Goal: Task Accomplishment & Management: Manage account settings

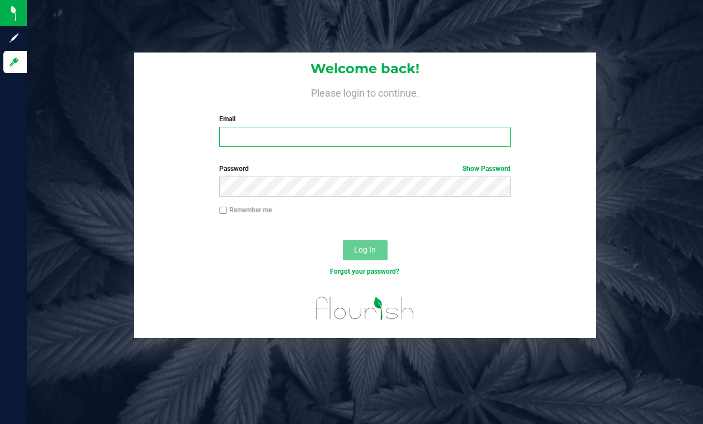
type input "[EMAIL_ADDRESS][DOMAIN_NAME]"
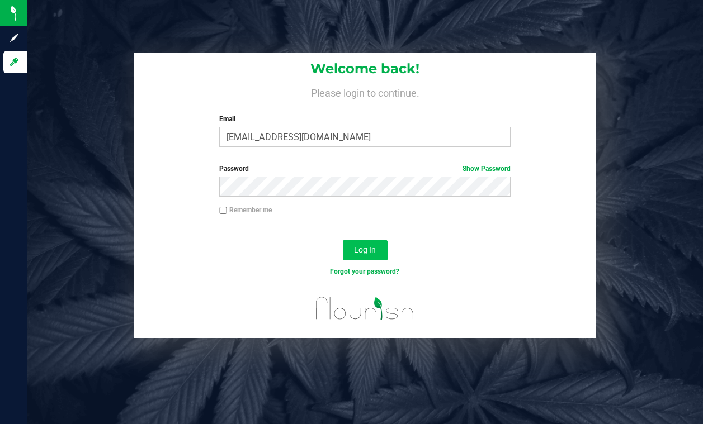
click at [364, 254] on button "Log In" at bounding box center [365, 250] width 45 height 20
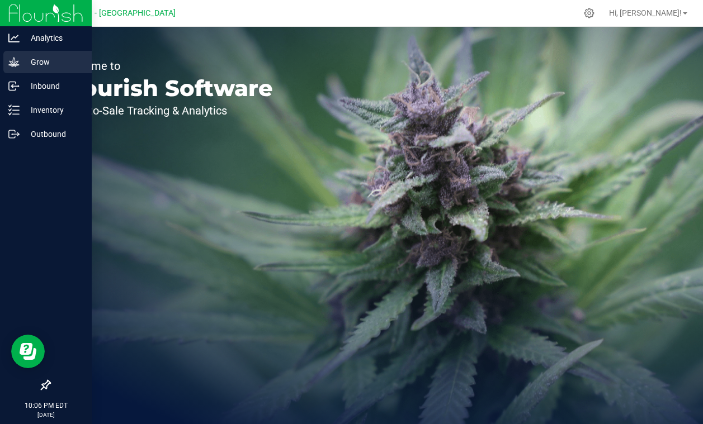
click at [34, 68] on p "Grow" at bounding box center [53, 61] width 67 height 13
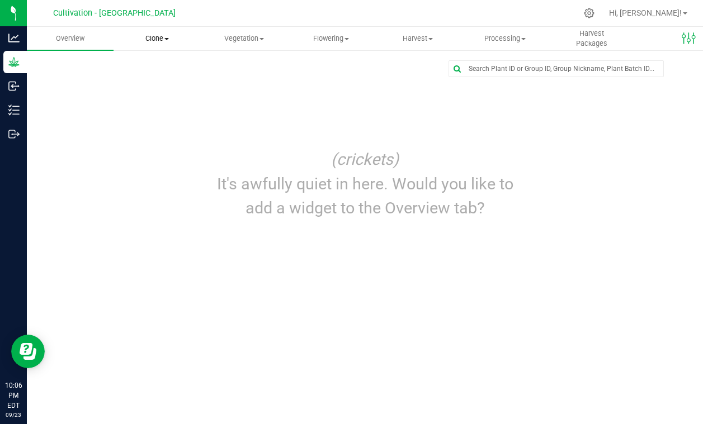
click at [141, 32] on uib-tab-heading "Clone Create plants Cloning groups Cloning plants Apply to plants" at bounding box center [157, 38] width 86 height 22
click at [162, 82] on span "Cloning groups" at bounding box center [155, 81] width 84 height 10
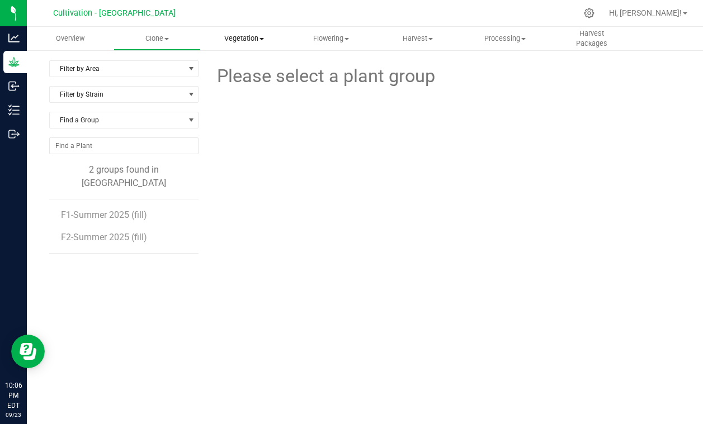
click at [250, 45] on uib-tab-heading "Vegetation Veg groups Veg plants Mother groups Mother plants Apply to plants" at bounding box center [244, 38] width 86 height 22
click at [252, 70] on span "Veg groups" at bounding box center [236, 68] width 71 height 10
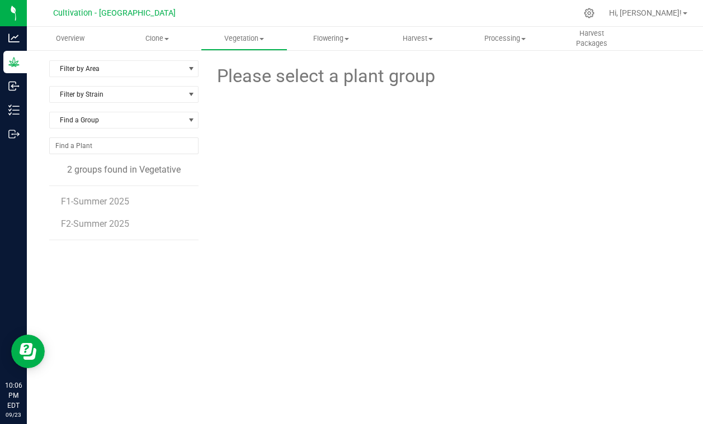
click at [131, 203] on li "F1-Summer 2025" at bounding box center [125, 197] width 129 height 22
click at [97, 203] on span "F1-Summer 2025" at bounding box center [96, 201] width 70 height 11
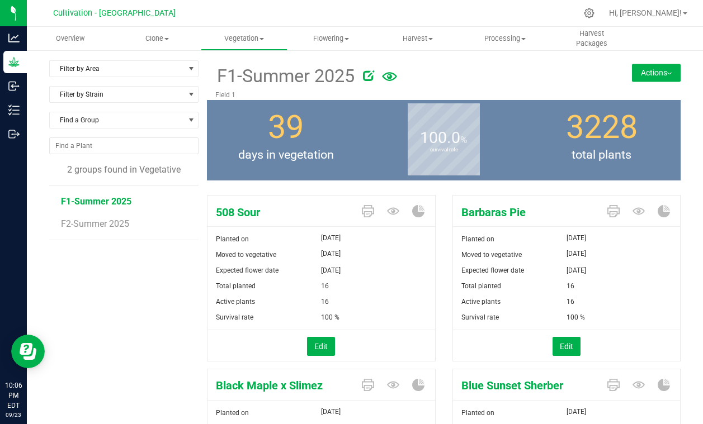
click at [661, 67] on button "Actions" at bounding box center [656, 73] width 49 height 18
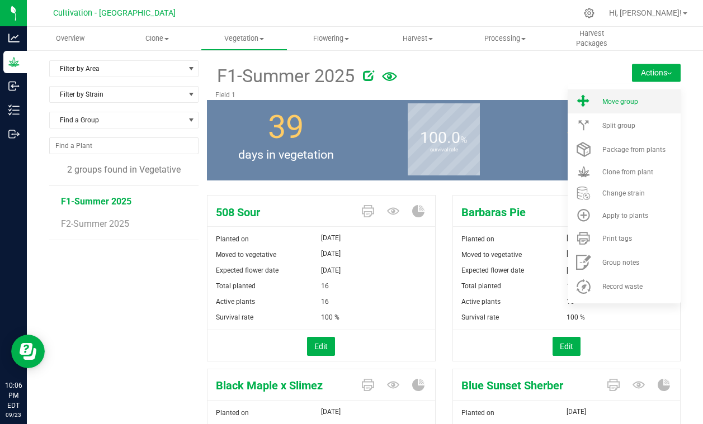
click at [623, 105] on span "Move group" at bounding box center [620, 102] width 36 height 8
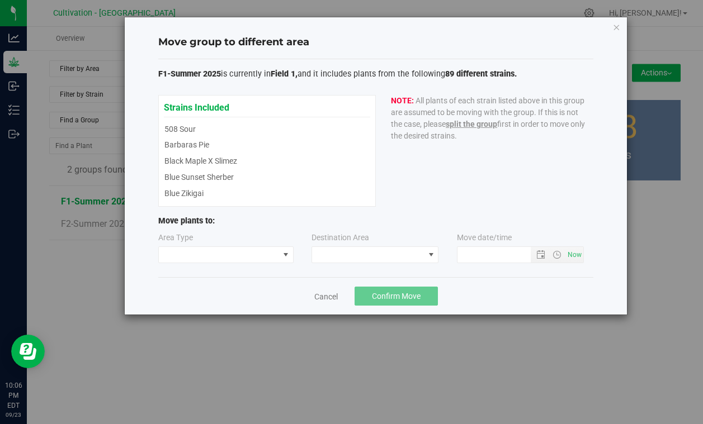
type input "[DATE] 10:06 PM"
click at [281, 259] on span at bounding box center [286, 255] width 14 height 16
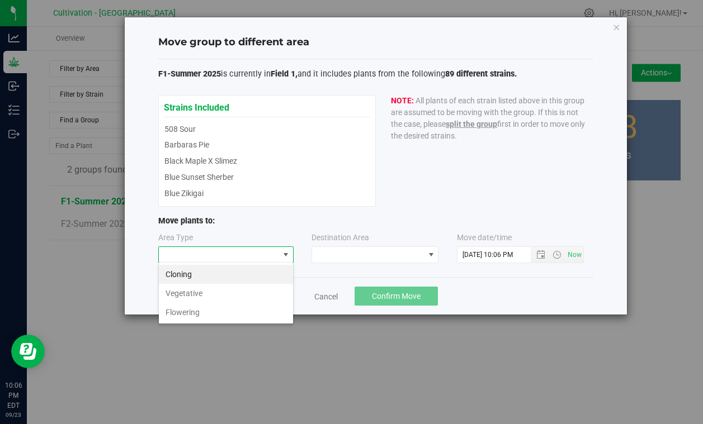
scroll to position [17, 135]
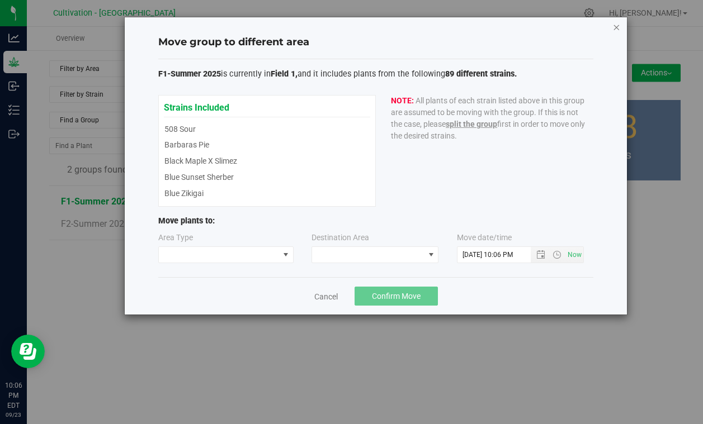
click at [614, 29] on icon "button" at bounding box center [616, 26] width 8 height 13
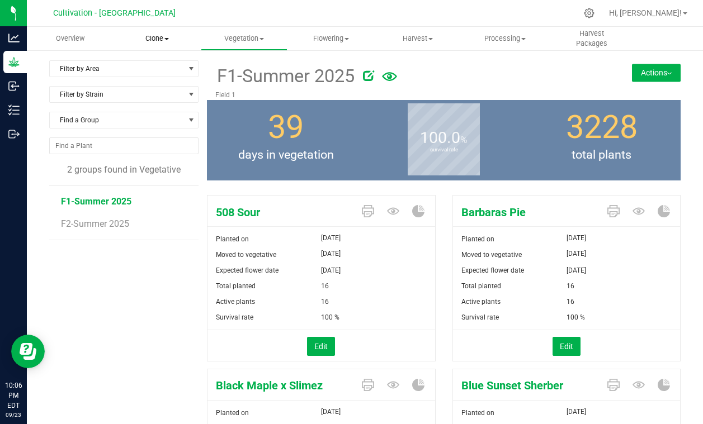
click at [152, 36] on span "Clone" at bounding box center [157, 39] width 86 height 10
click at [160, 81] on span "Cloning groups" at bounding box center [155, 81] width 84 height 10
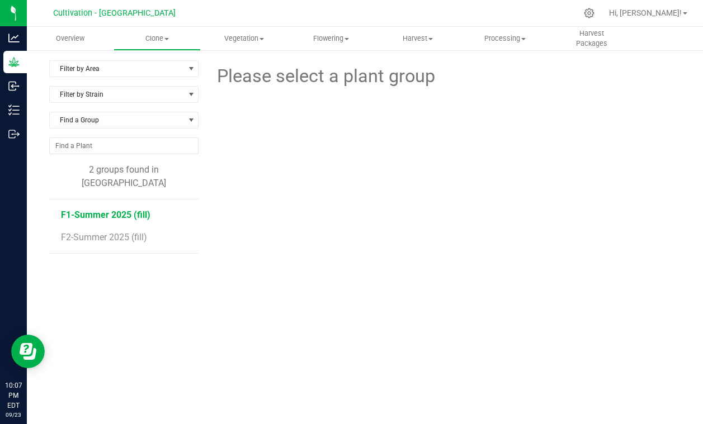
click at [138, 210] on span "F1-Summer 2025 (fill)" at bounding box center [105, 215] width 89 height 11
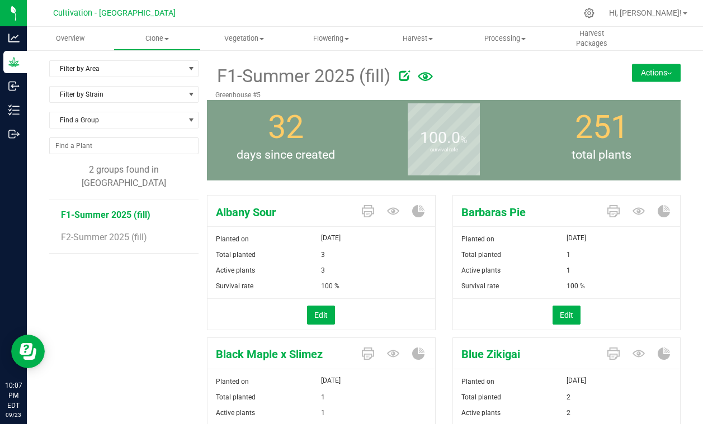
click at [680, 73] on button "Actions" at bounding box center [656, 73] width 49 height 18
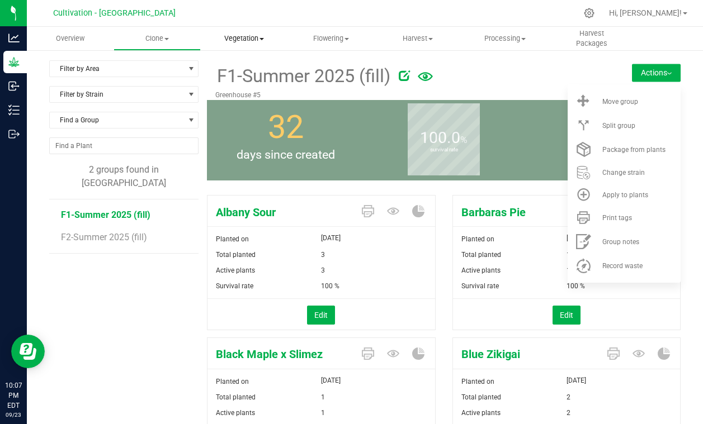
click at [263, 41] on span "Vegetation" at bounding box center [244, 39] width 86 height 10
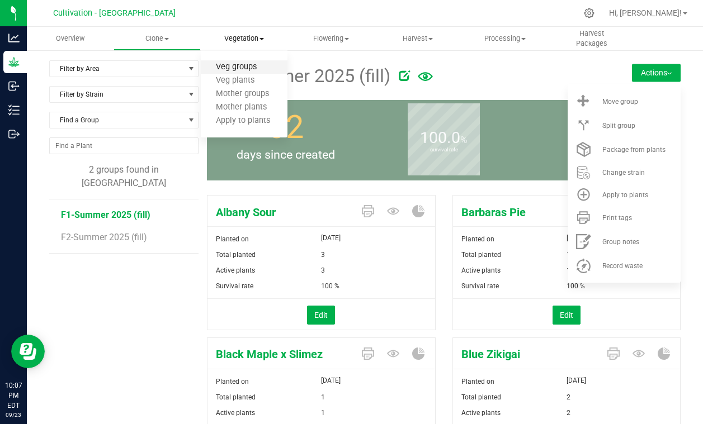
click at [238, 69] on span "Veg groups" at bounding box center [236, 68] width 71 height 10
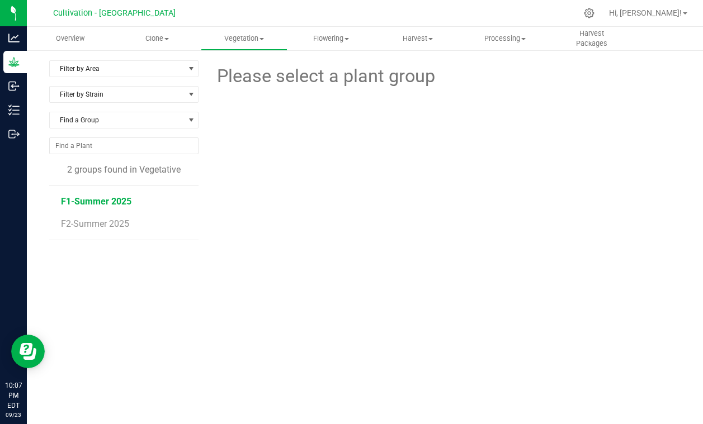
click at [75, 199] on span "F1-Summer 2025" at bounding box center [96, 201] width 70 height 11
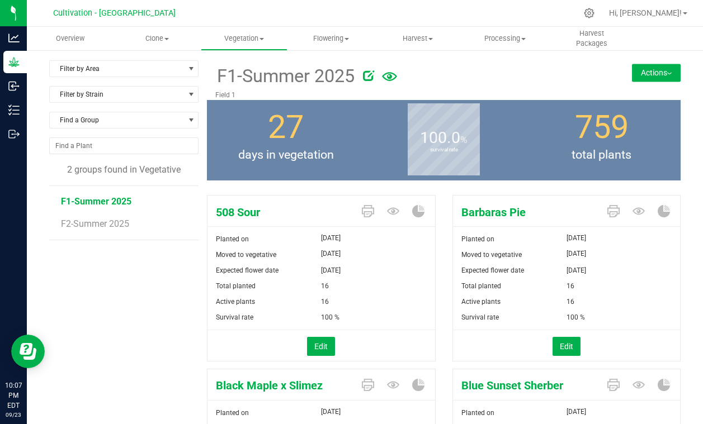
click at [663, 63] on div "F1-Summer 2025 Field 1 Actions Move group Split group" at bounding box center [443, 80] width 473 height 40
click at [663, 68] on button "Actions" at bounding box center [656, 73] width 49 height 18
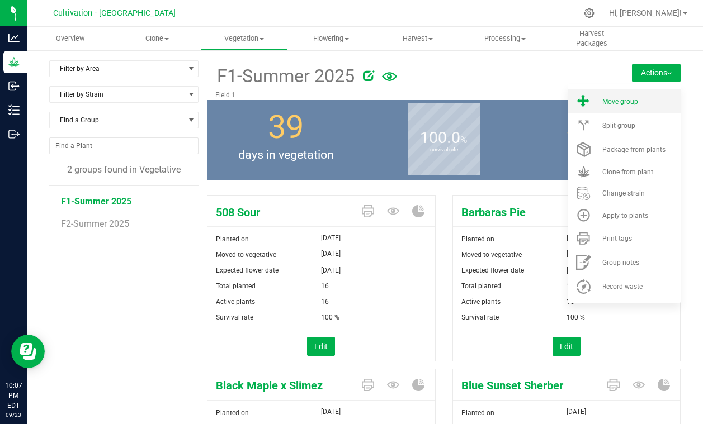
click at [653, 101] on div "Move group" at bounding box center [640, 102] width 76 height 8
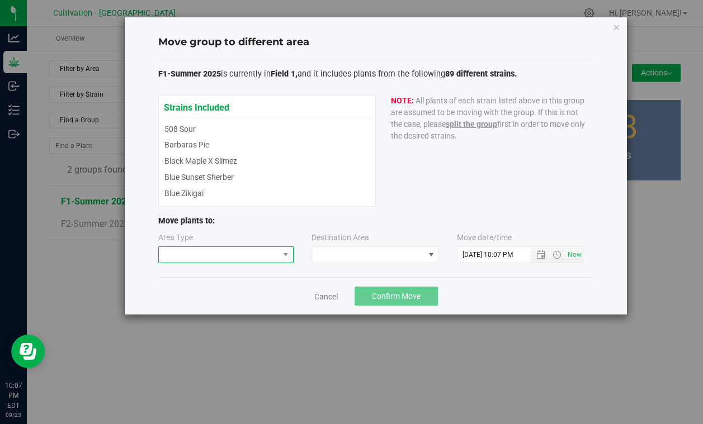
click at [268, 260] on span at bounding box center [219, 255] width 120 height 16
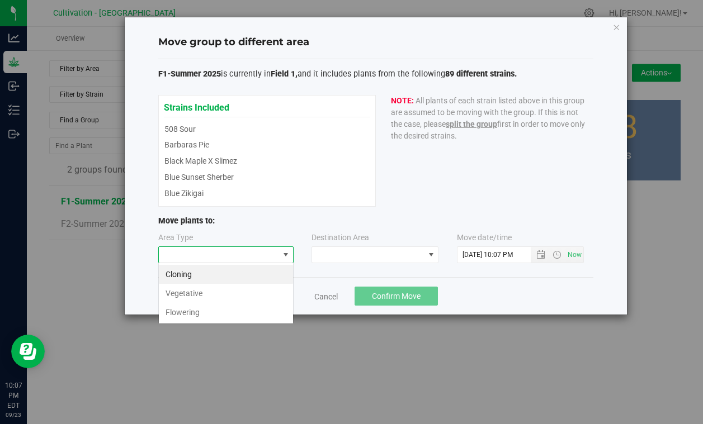
scroll to position [17, 135]
click at [238, 311] on li "Flowering" at bounding box center [226, 312] width 134 height 19
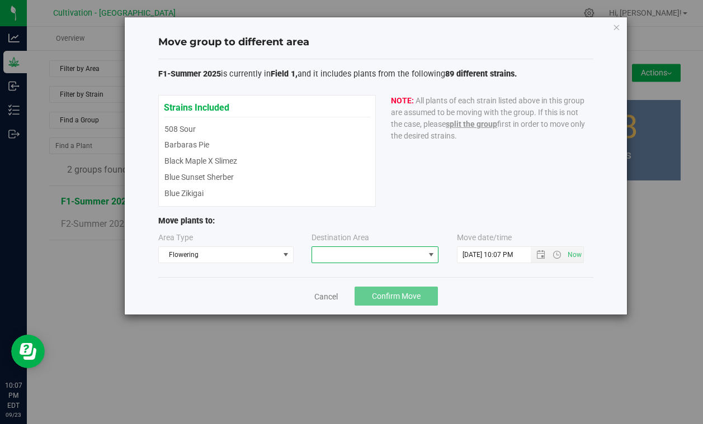
click at [393, 255] on span at bounding box center [368, 255] width 112 height 16
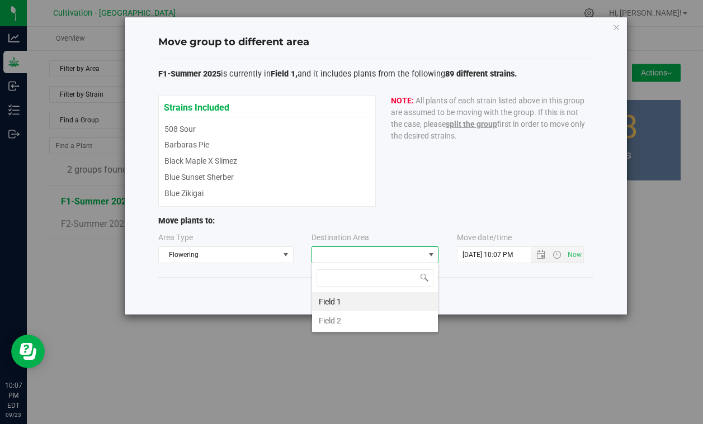
scroll to position [17, 127]
click at [376, 297] on li "Field 1" at bounding box center [375, 301] width 126 height 19
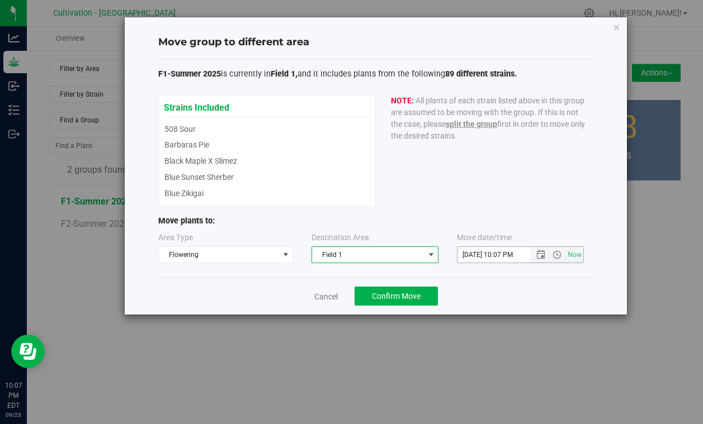
click at [475, 252] on input "[DATE] 10:07 PM" at bounding box center [503, 255] width 92 height 16
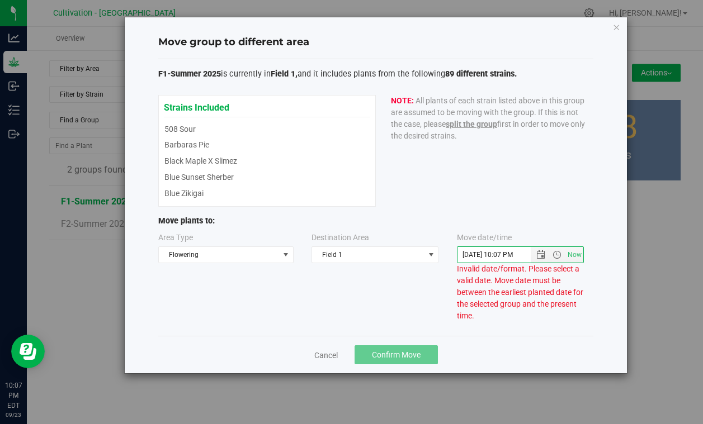
type input "[DATE] 10:07 PM"
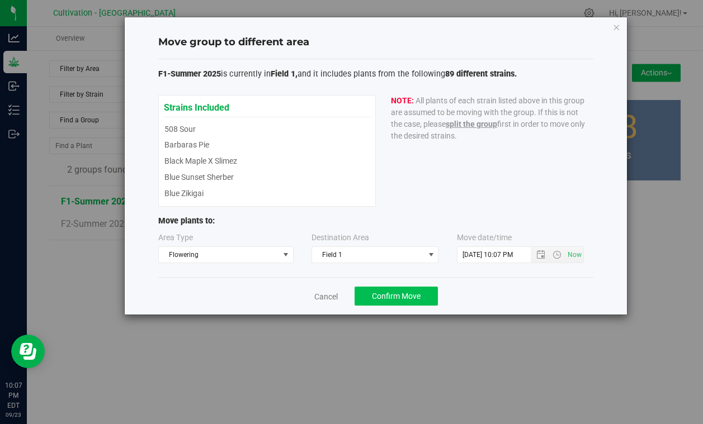
click at [409, 293] on span "Confirm Move" at bounding box center [396, 296] width 49 height 9
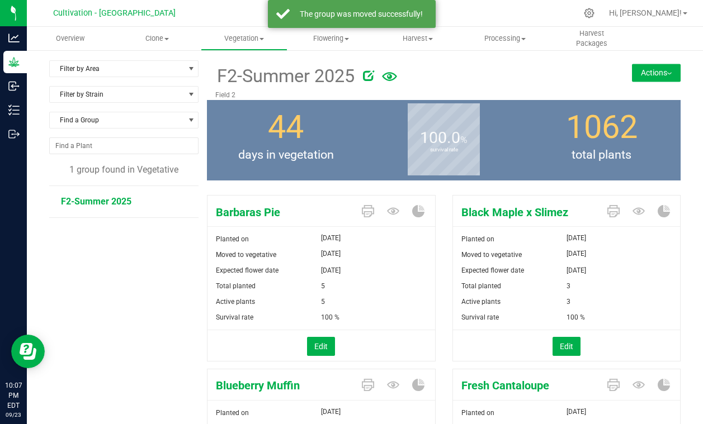
click at [116, 202] on span "F2-Summer 2025" at bounding box center [96, 201] width 70 height 11
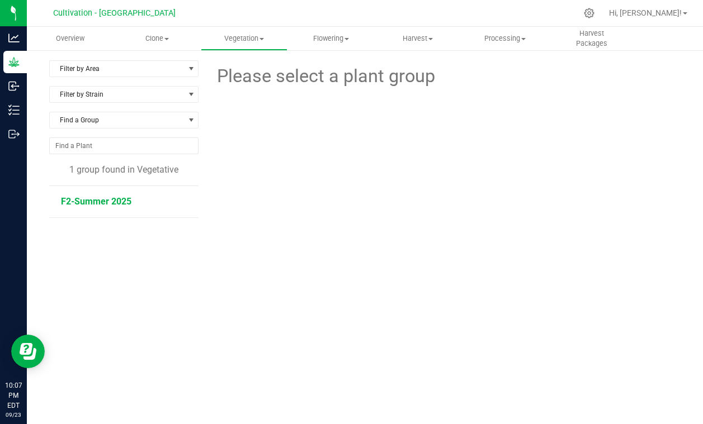
click at [93, 205] on span "F2-Summer 2025" at bounding box center [96, 201] width 70 height 11
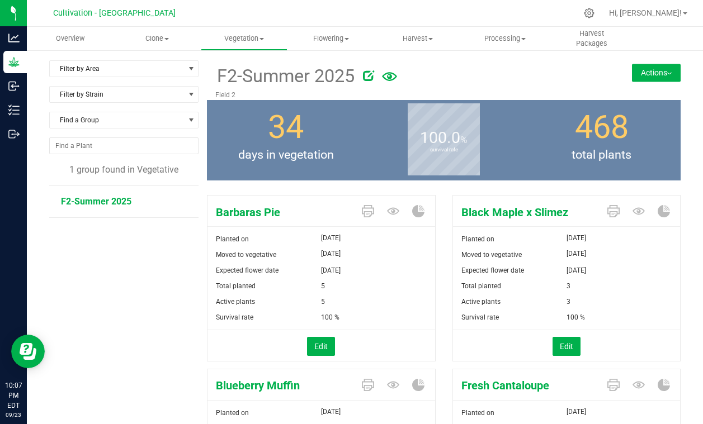
click at [657, 72] on button "Actions" at bounding box center [656, 73] width 49 height 18
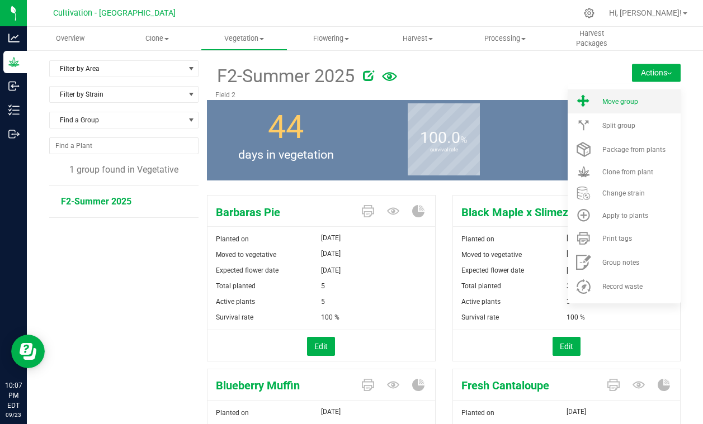
click at [649, 111] on li "Move group" at bounding box center [623, 101] width 113 height 24
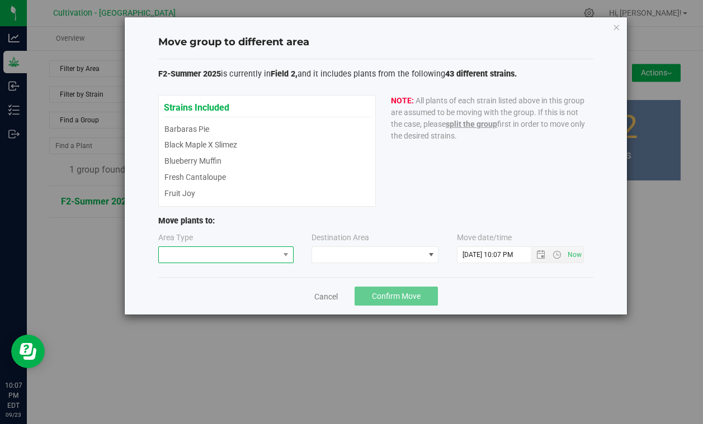
click at [260, 255] on span at bounding box center [219, 255] width 120 height 16
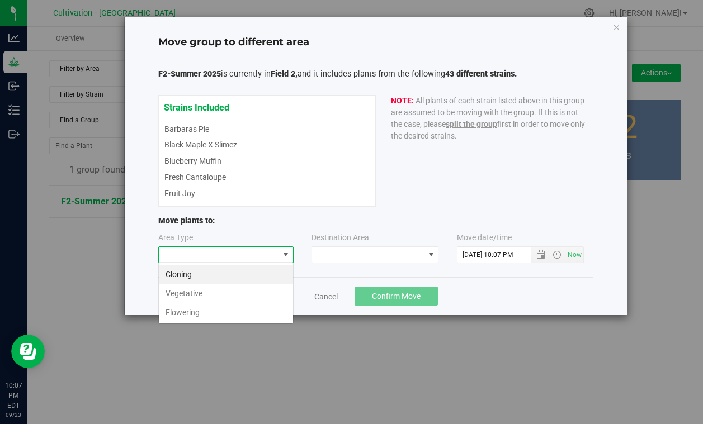
scroll to position [17, 135]
click at [246, 306] on li "Flowering" at bounding box center [226, 312] width 134 height 19
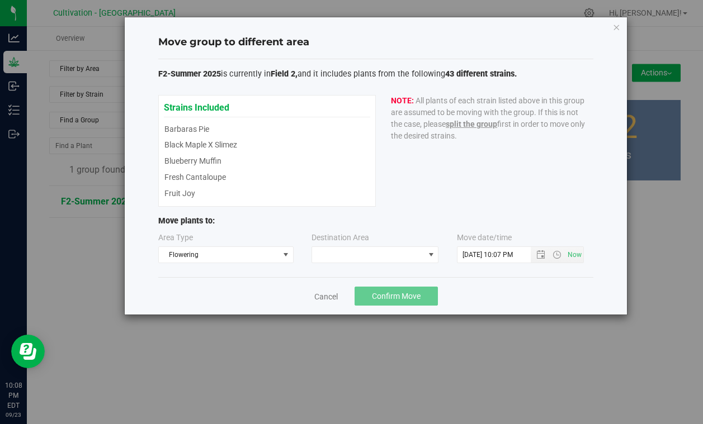
click at [376, 263] on div "Area Type Flowering Destination Area Move date/time" at bounding box center [375, 250] width 435 height 36
click at [362, 255] on span at bounding box center [368, 255] width 112 height 16
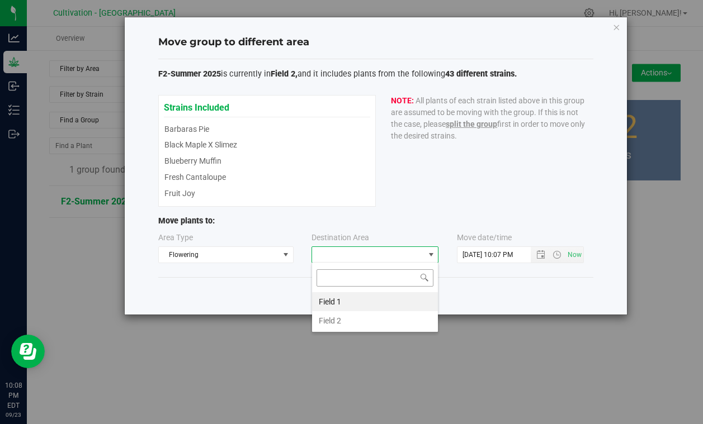
scroll to position [17, 127]
click at [348, 316] on li "Field 2" at bounding box center [375, 320] width 126 height 19
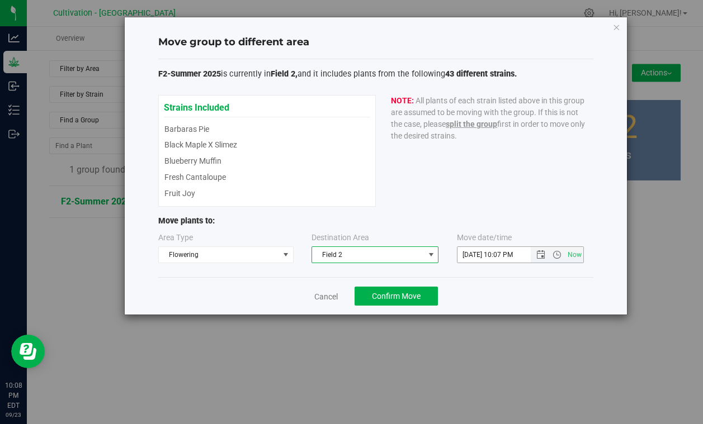
click at [474, 253] on input "[DATE] 10:07 PM" at bounding box center [503, 255] width 92 height 16
type input "[DATE] 10:07 PM"
click at [528, 293] on div "Cancel Confirm Move" at bounding box center [375, 295] width 435 height 37
click at [395, 285] on div "Cancel Confirm Move" at bounding box center [375, 295] width 435 height 37
click at [395, 294] on span "Confirm Move" at bounding box center [396, 296] width 49 height 9
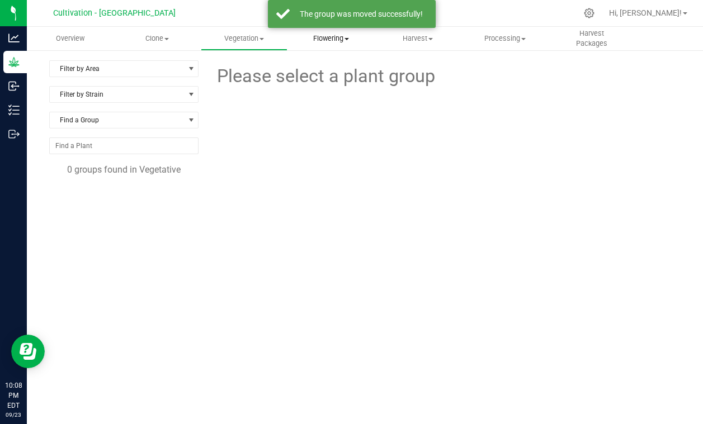
click at [336, 34] on span "Flowering" at bounding box center [331, 39] width 86 height 10
click at [337, 82] on span "Flowering groups" at bounding box center [333, 81] width 93 height 10
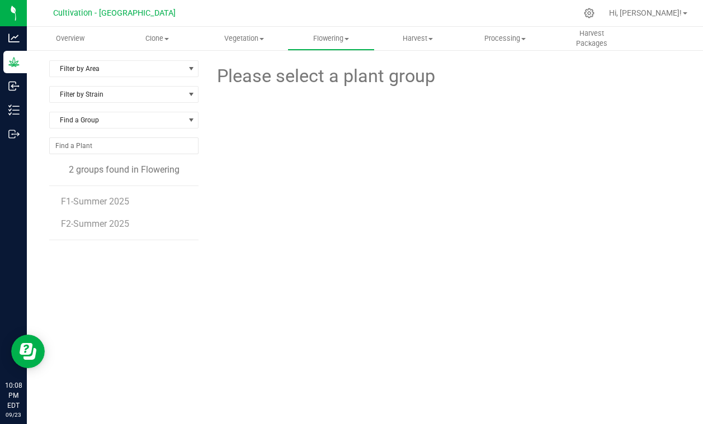
click at [138, 189] on li "F1-Summer 2025" at bounding box center [125, 197] width 129 height 22
click at [122, 201] on span "F1-Summer 2025" at bounding box center [96, 201] width 70 height 11
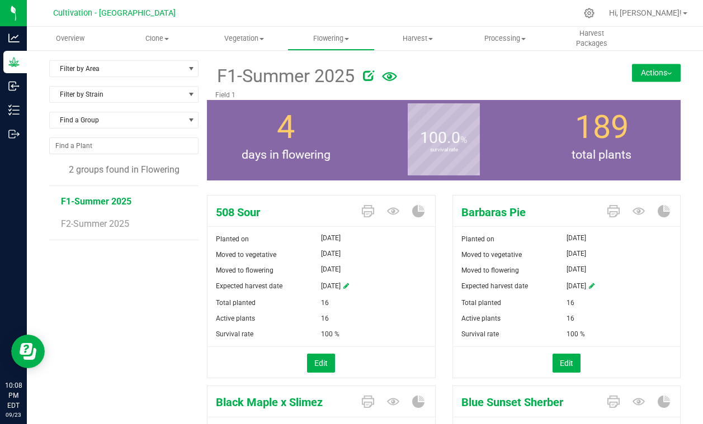
click at [113, 234] on li "F2-Summer 2025" at bounding box center [125, 223] width 129 height 31
click at [110, 225] on span "F2-Summer 2025" at bounding box center [96, 224] width 70 height 11
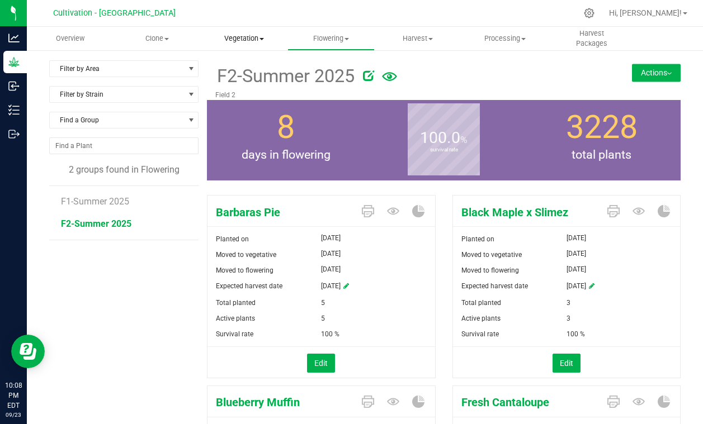
click at [254, 42] on span "Vegetation" at bounding box center [244, 39] width 86 height 10
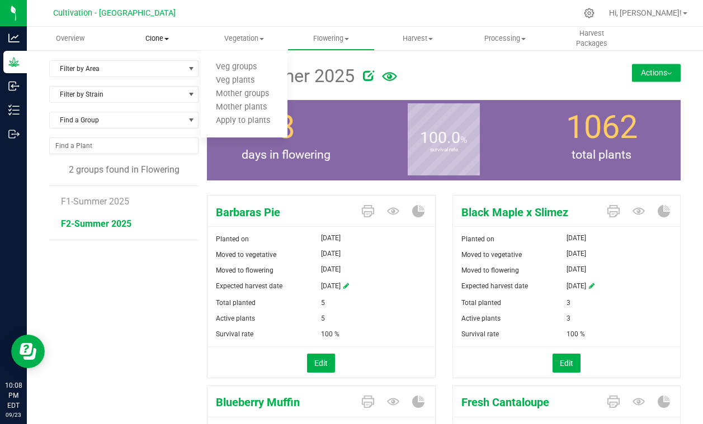
click at [154, 39] on span "Clone" at bounding box center [157, 39] width 86 height 10
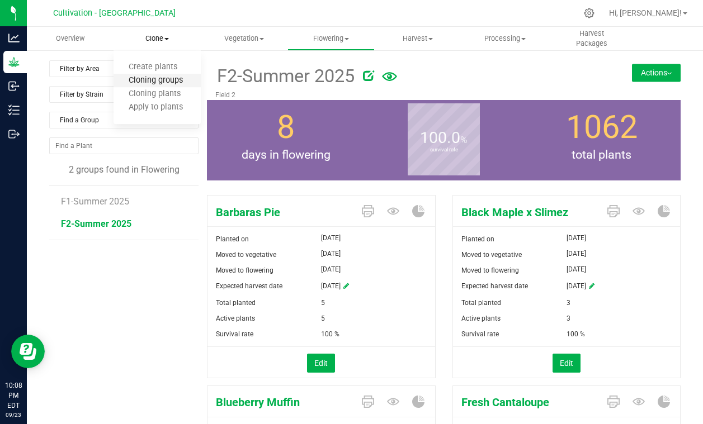
click at [159, 79] on span "Cloning groups" at bounding box center [155, 81] width 84 height 10
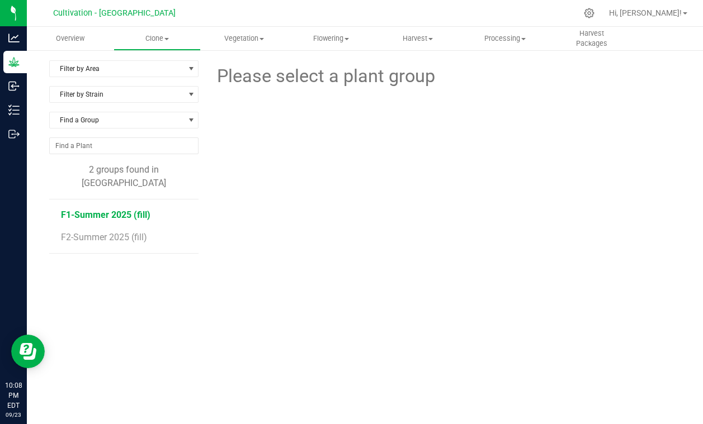
click at [116, 210] on span "F1-Summer 2025 (fill)" at bounding box center [105, 215] width 89 height 11
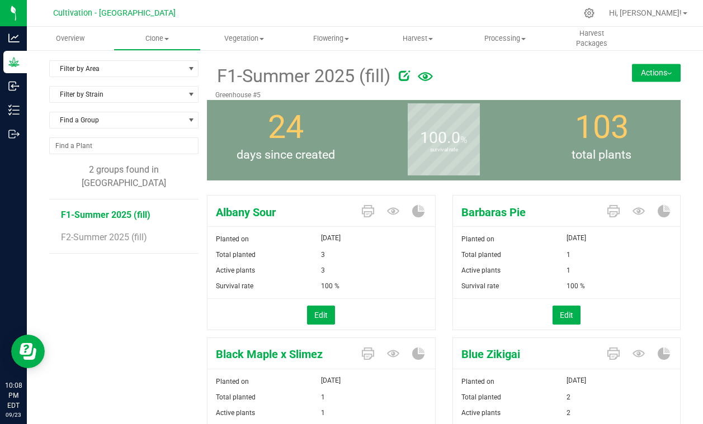
click at [662, 81] on button "Actions" at bounding box center [656, 73] width 49 height 18
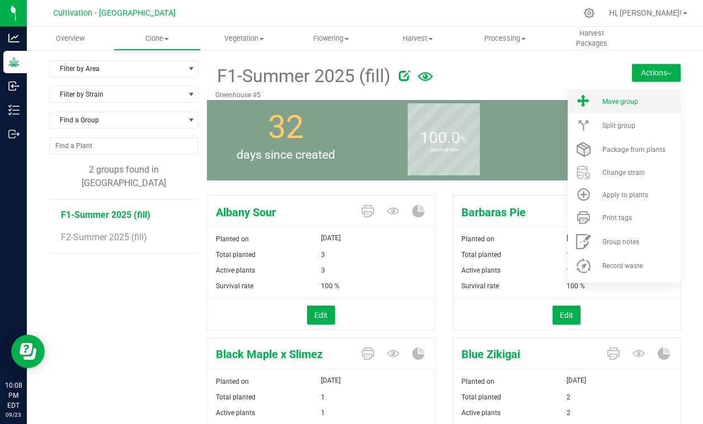
click at [646, 110] on li "Move group" at bounding box center [623, 101] width 113 height 24
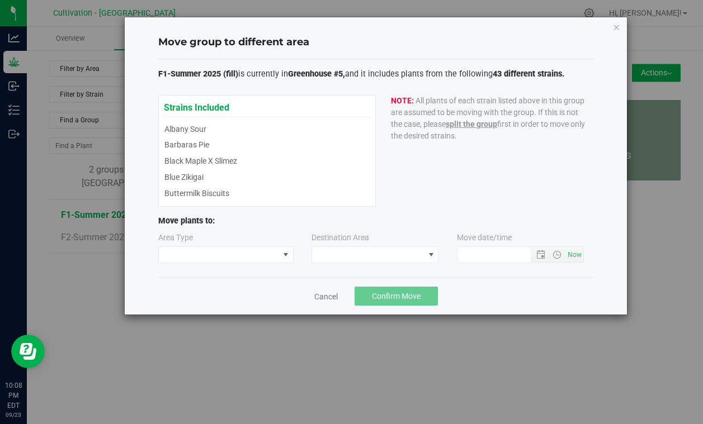
type input "[DATE] 10:08 PM"
click at [262, 248] on span at bounding box center [219, 255] width 120 height 16
click at [252, 278] on li "Vegetative" at bounding box center [226, 274] width 134 height 19
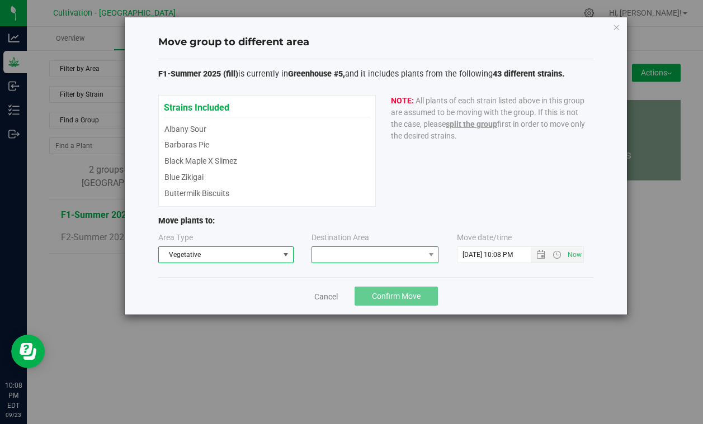
click at [389, 255] on span at bounding box center [368, 255] width 112 height 16
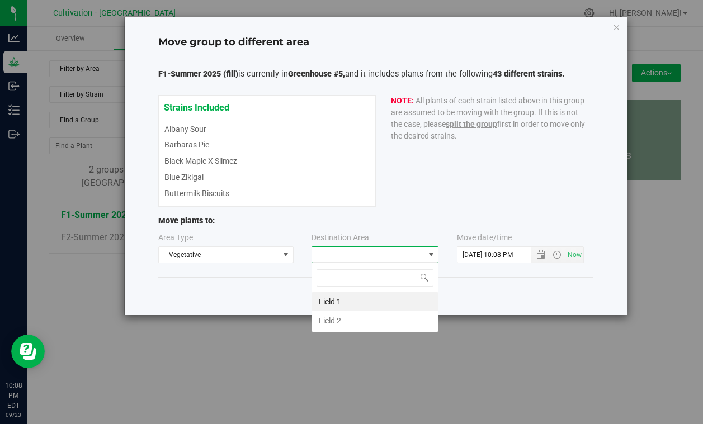
scroll to position [17, 127]
click at [358, 304] on li "Field 1" at bounding box center [375, 301] width 126 height 19
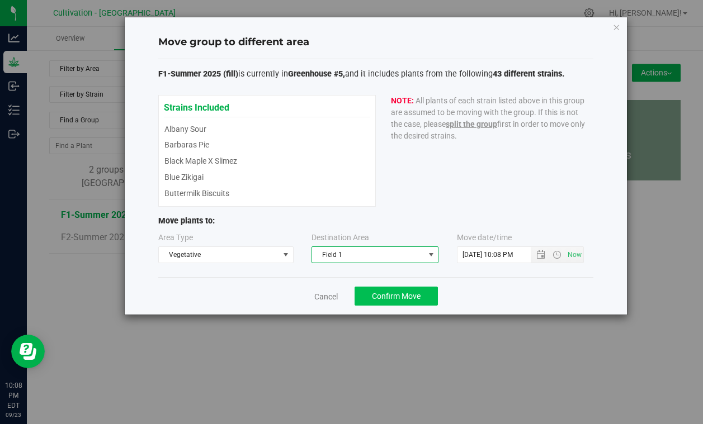
click at [386, 296] on span "Confirm Move" at bounding box center [396, 296] width 49 height 9
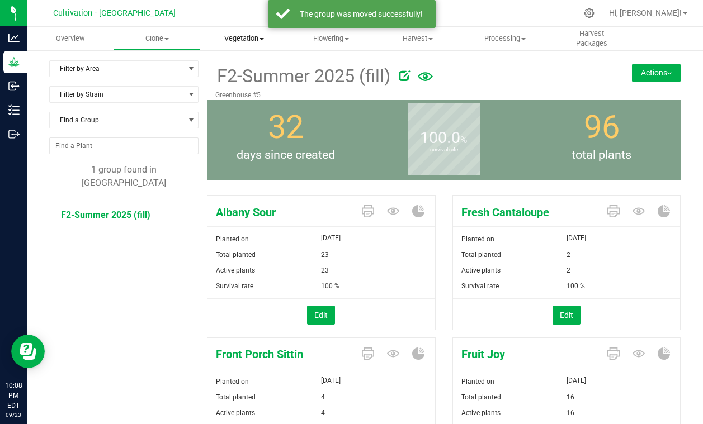
click at [215, 41] on span "Vegetation" at bounding box center [244, 39] width 86 height 10
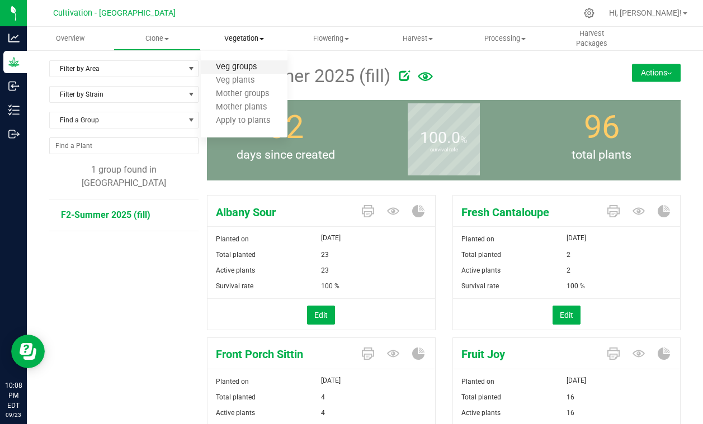
click at [235, 68] on span "Veg groups" at bounding box center [236, 68] width 71 height 10
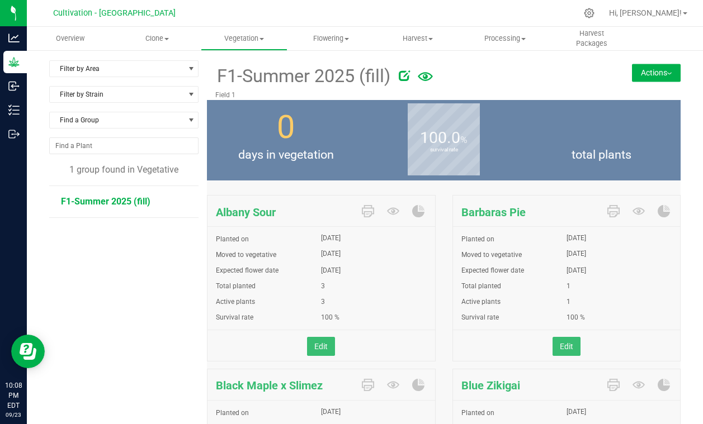
click at [648, 68] on button "Actions" at bounding box center [656, 73] width 49 height 18
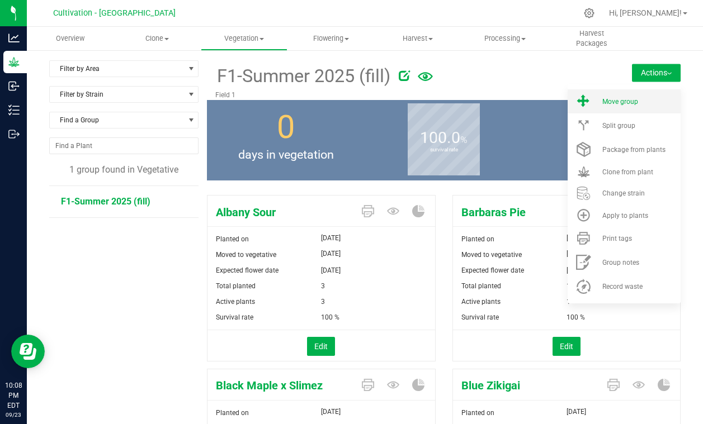
click at [644, 102] on div "Move group" at bounding box center [640, 102] width 76 height 8
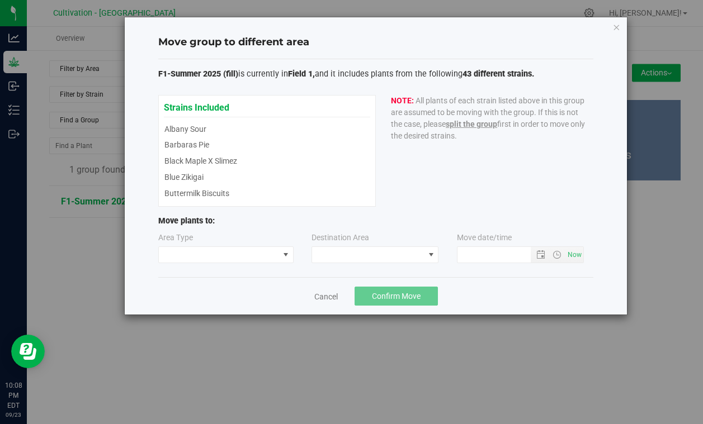
type input "[DATE] 10:08 PM"
click at [610, 30] on div "Move group to different area F1-Summer 2025 (fill) is currently in Field 1, and…" at bounding box center [376, 165] width 502 height 297
click at [613, 27] on icon "button" at bounding box center [616, 26] width 8 height 13
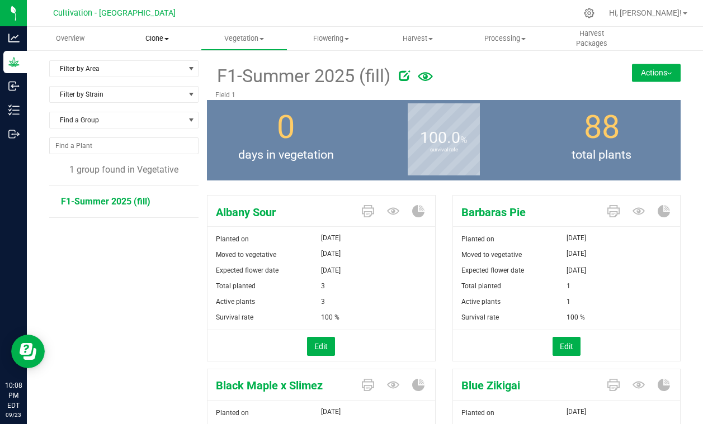
click at [150, 39] on span "Clone" at bounding box center [157, 39] width 86 height 10
click at [105, 201] on span "F1-Summer 2025 (fill)" at bounding box center [105, 201] width 89 height 11
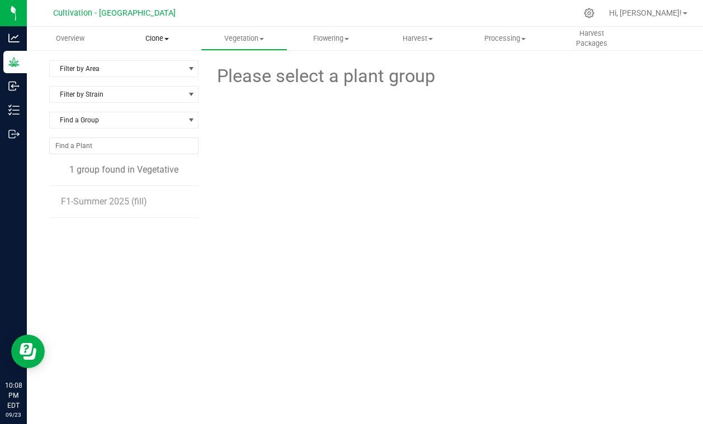
click at [151, 31] on uib-tab-heading "Clone Create plants Cloning groups Cloning plants Apply to plants" at bounding box center [156, 38] width 87 height 23
click at [151, 38] on span "Clone" at bounding box center [156, 39] width 87 height 10
click at [160, 83] on span "Cloning groups" at bounding box center [155, 81] width 84 height 10
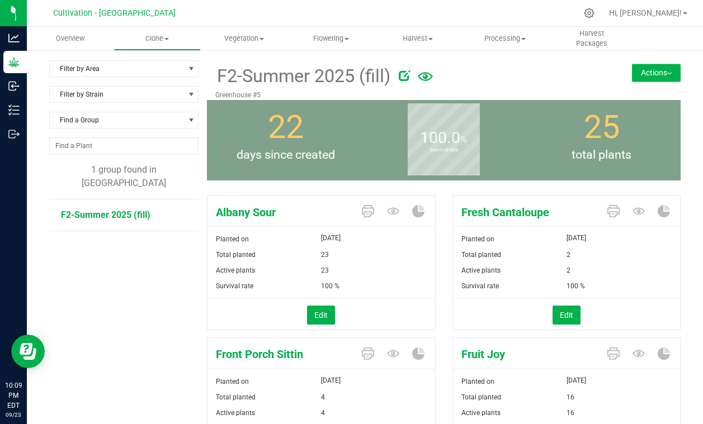
click at [651, 64] on div "F2-Summer 2025 (fill) Greenhouse #5 Actions Move group Split group" at bounding box center [443, 80] width 473 height 40
click at [657, 77] on button "Actions" at bounding box center [656, 73] width 49 height 18
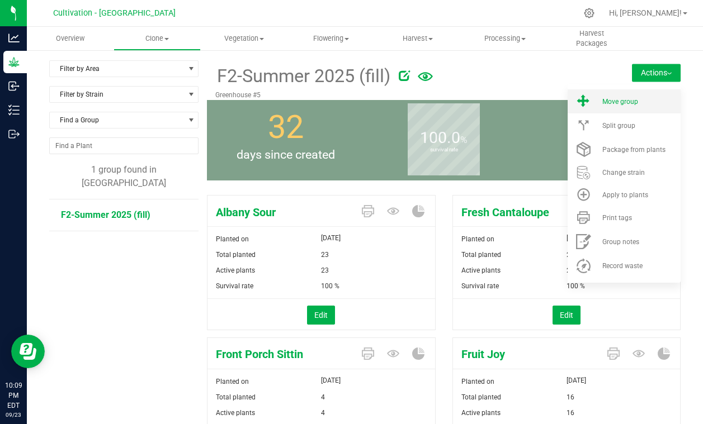
click at [650, 105] on div "Move group" at bounding box center [640, 102] width 76 height 8
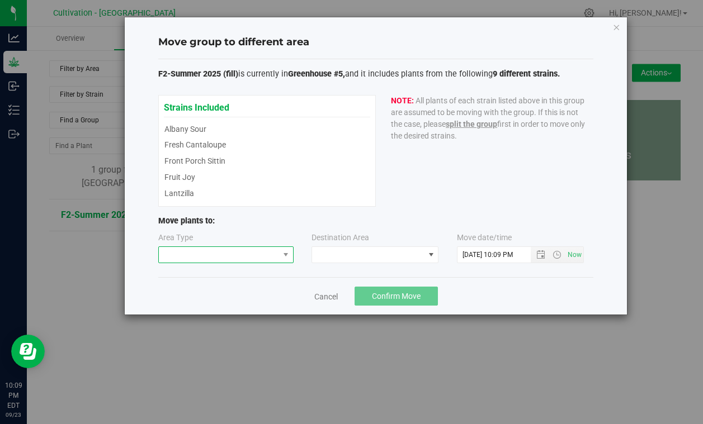
click at [241, 260] on span at bounding box center [219, 255] width 120 height 16
click at [235, 272] on li "Vegetative" at bounding box center [226, 274] width 134 height 19
click at [368, 254] on span at bounding box center [368, 255] width 112 height 16
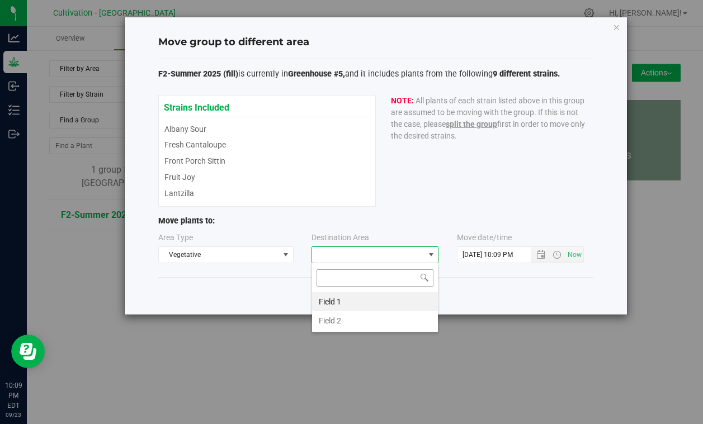
scroll to position [17, 127]
click at [347, 318] on li "Field 2" at bounding box center [375, 320] width 126 height 19
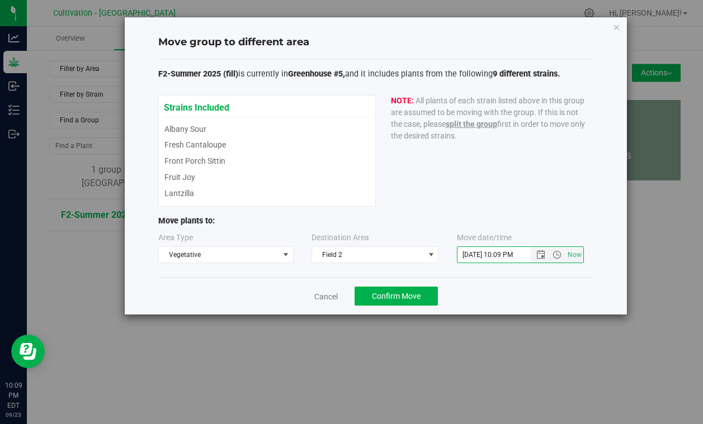
click at [475, 253] on input "[DATE] 10:09 PM" at bounding box center [503, 255] width 92 height 16
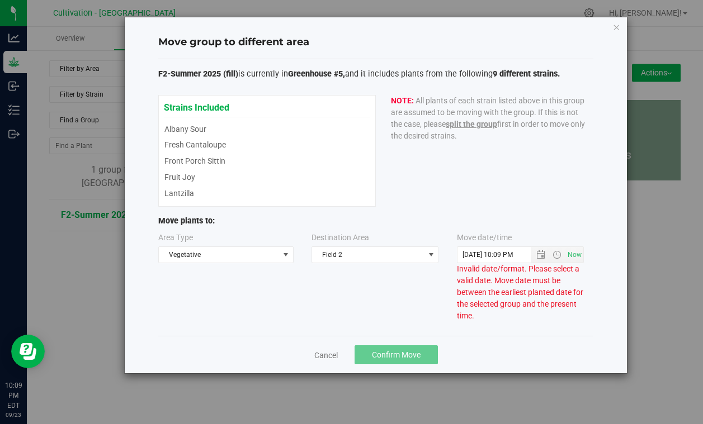
click at [506, 279] on div "Move group to different area F2-Summer 2025 (fill) is currently in Greenhouse #…" at bounding box center [376, 195] width 502 height 356
click at [478, 254] on input "[DATE] 10:09 PM" at bounding box center [503, 255] width 92 height 16
type input "[DATE] 10:09 PM"
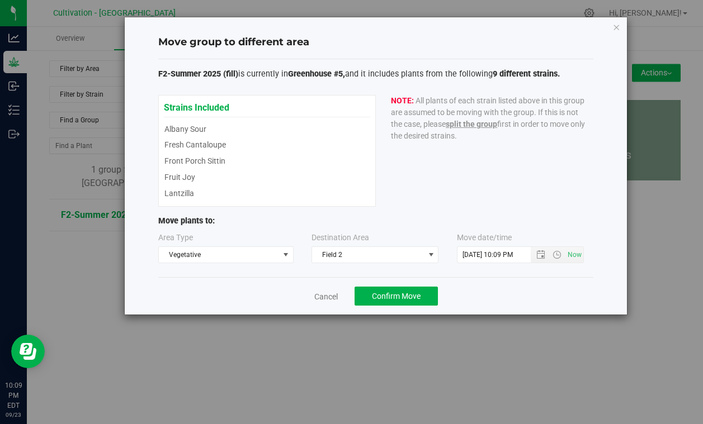
click at [422, 319] on div "Move group to different area F2-Summer 2025 (fill) is currently in Greenhouse #…" at bounding box center [355, 212] width 711 height 424
click at [386, 301] on button "Confirm Move" at bounding box center [395, 296] width 83 height 19
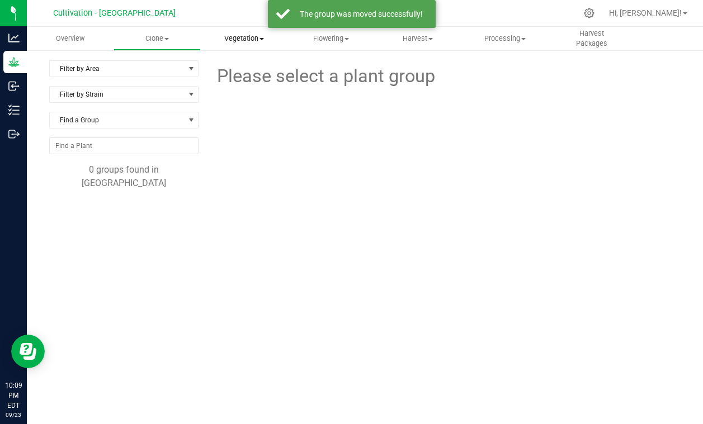
click at [229, 45] on uib-tab-heading "Vegetation Veg groups Veg plants Mother groups Mother plants Apply to plants" at bounding box center [244, 38] width 86 height 22
click at [231, 74] on li "Veg groups" at bounding box center [244, 67] width 87 height 13
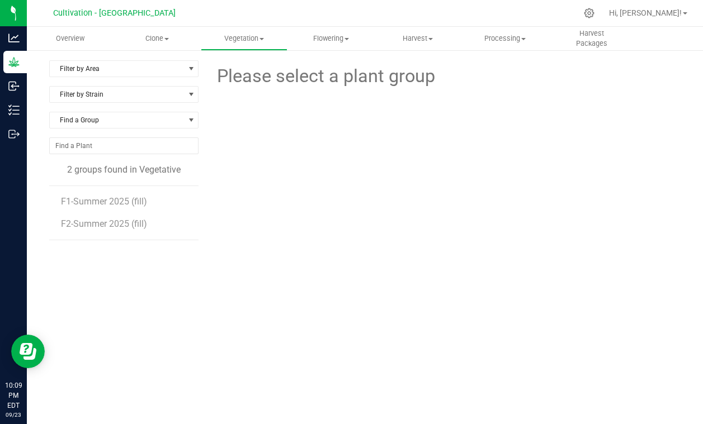
click at [305, 172] on div "Please select a plant group" at bounding box center [443, 227] width 473 height 335
click at [152, 38] on span "Clone" at bounding box center [157, 39] width 86 height 10
click at [158, 81] on span "Cloning groups" at bounding box center [155, 81] width 84 height 10
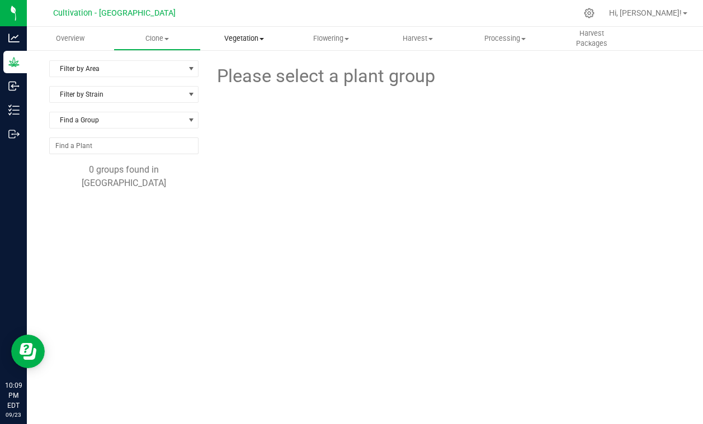
click at [246, 42] on span "Vegetation" at bounding box center [244, 39] width 86 height 10
click at [235, 70] on span "Veg groups" at bounding box center [236, 68] width 71 height 10
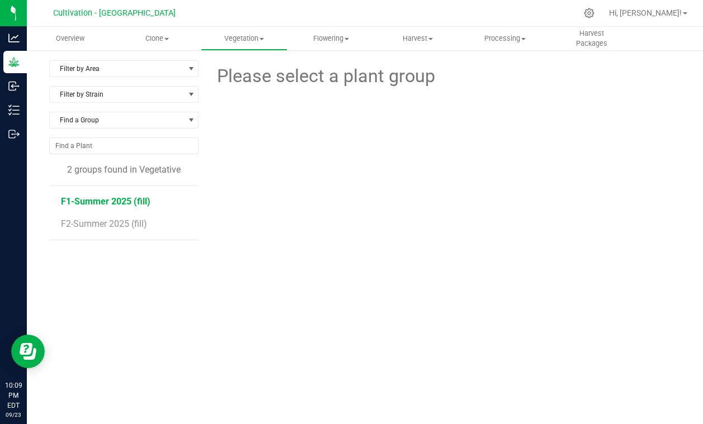
click at [137, 202] on span "F1-Summer 2025 (fill)" at bounding box center [105, 201] width 89 height 11
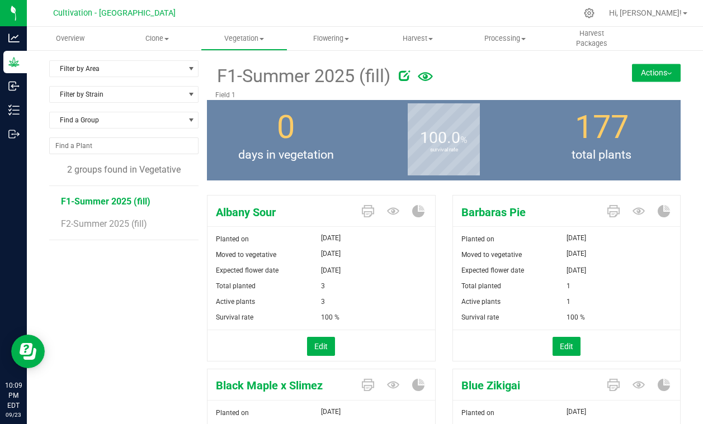
click at [653, 71] on button "Actions" at bounding box center [656, 73] width 49 height 18
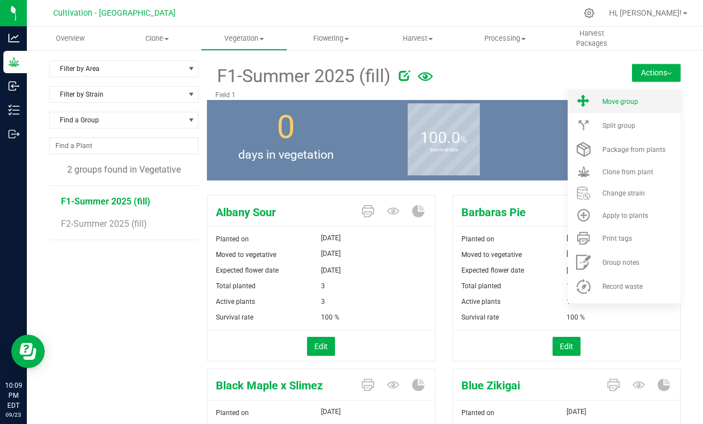
click at [647, 106] on li "Move group" at bounding box center [623, 101] width 113 height 24
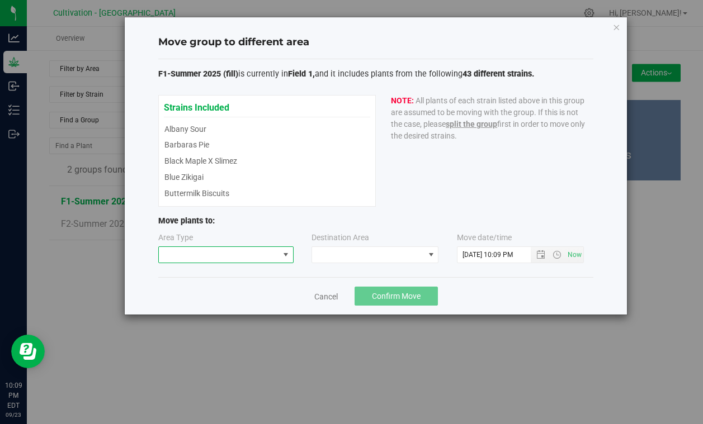
click at [281, 257] on span at bounding box center [286, 255] width 14 height 16
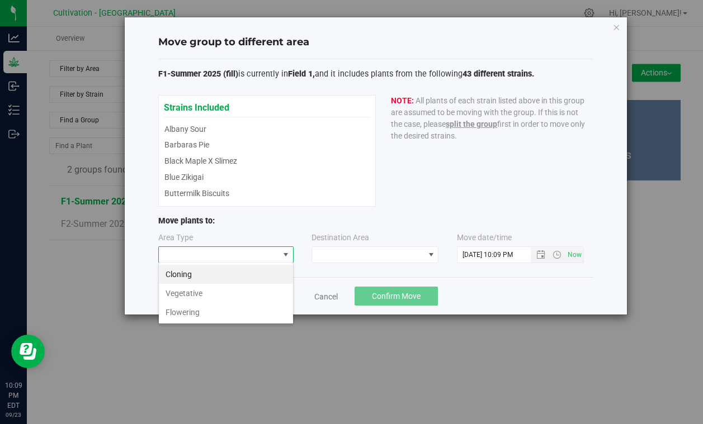
scroll to position [17, 135]
click at [256, 313] on li "Flowering" at bounding box center [226, 312] width 134 height 19
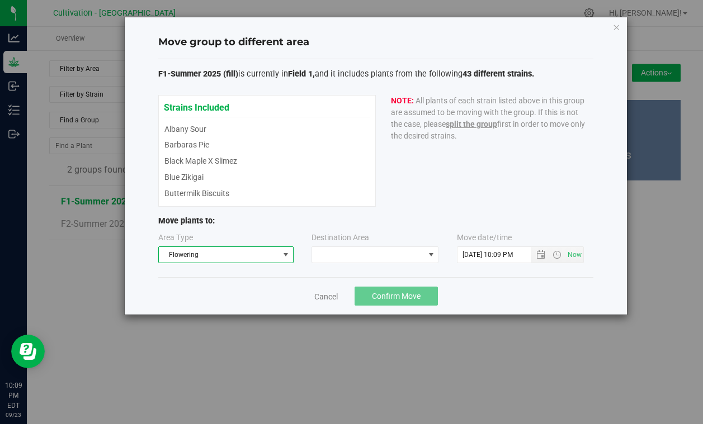
click at [330, 267] on div "Area Type Flowering Destination Area Move date/time" at bounding box center [375, 250] width 435 height 36
click at [329, 254] on span at bounding box center [368, 255] width 112 height 16
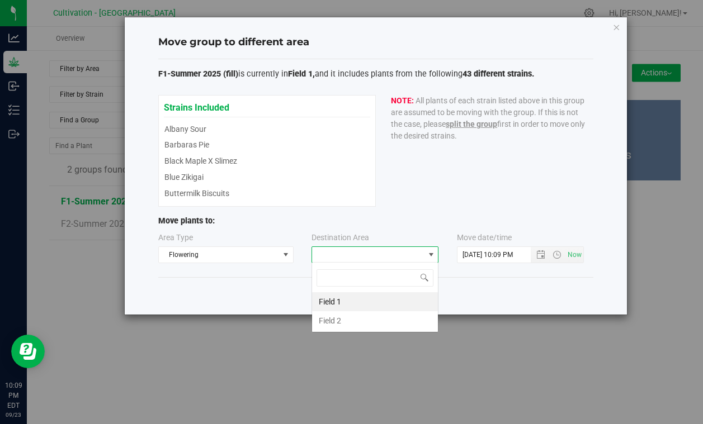
scroll to position [17, 127]
click at [336, 299] on li "Field 1" at bounding box center [375, 301] width 126 height 19
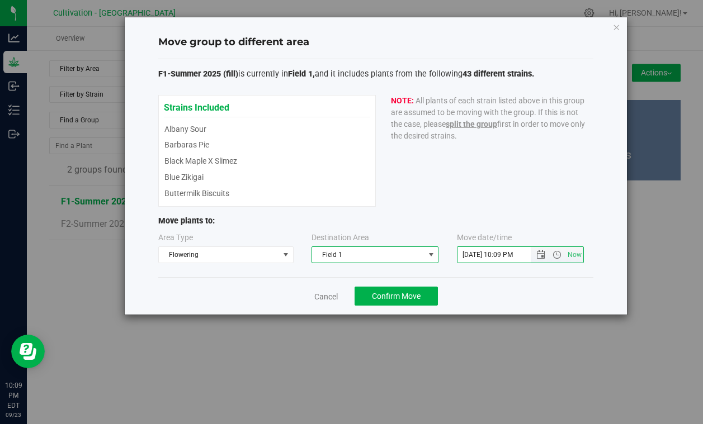
click at [472, 250] on input "[DATE] 10:09 PM" at bounding box center [503, 255] width 92 height 16
click at [476, 252] on input "[DATE] 10:09 PM" at bounding box center [503, 255] width 92 height 16
type input "[DATE] 10:09 PM"
click at [504, 290] on div "Cancel Confirm Move" at bounding box center [375, 295] width 435 height 37
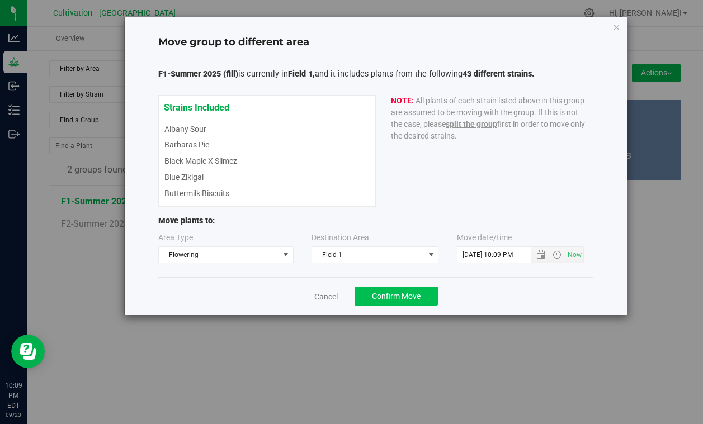
click at [417, 292] on span "Confirm Move" at bounding box center [396, 296] width 49 height 9
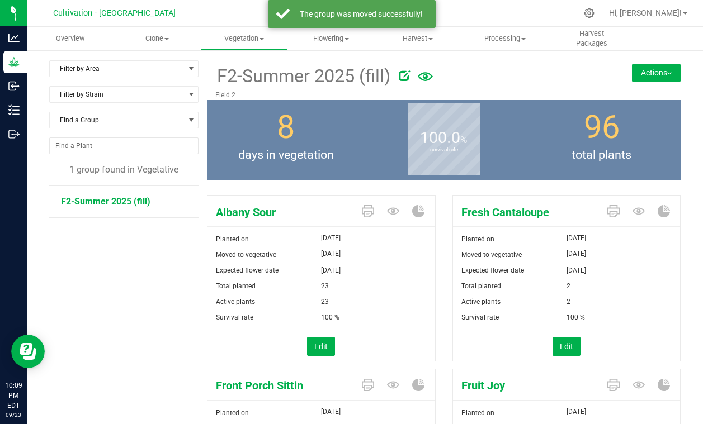
click at [671, 70] on button "Actions" at bounding box center [656, 73] width 49 height 18
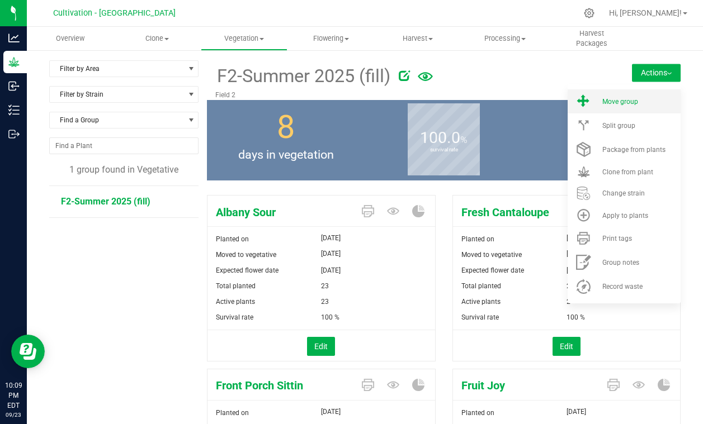
click at [658, 92] on li "Move group" at bounding box center [623, 101] width 113 height 24
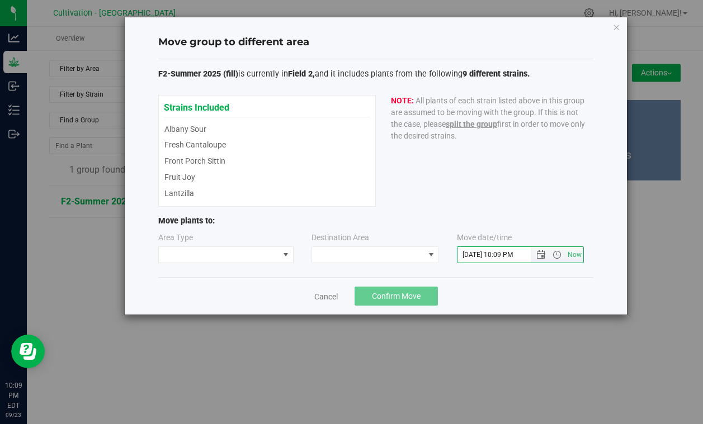
click at [476, 250] on input "[DATE] 10:09 PM" at bounding box center [503, 255] width 92 height 16
type input "[DATE] 10:09 PM"
click at [486, 272] on div "F2-Summer 2025 (fill) is currently in Field 2, and it includes plants from the …" at bounding box center [375, 168] width 435 height 219
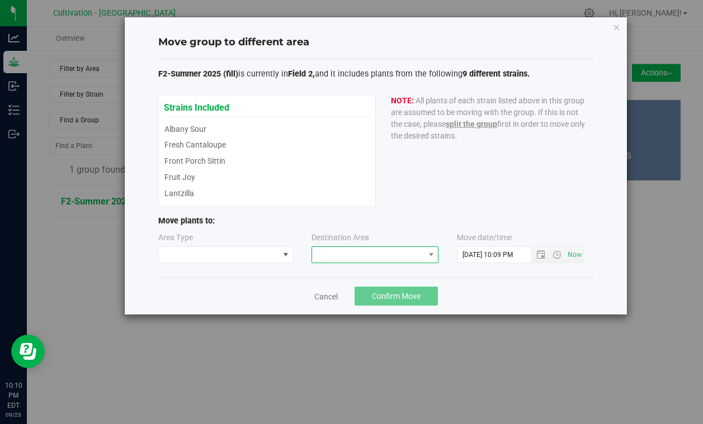
click at [379, 255] on span at bounding box center [368, 255] width 112 height 16
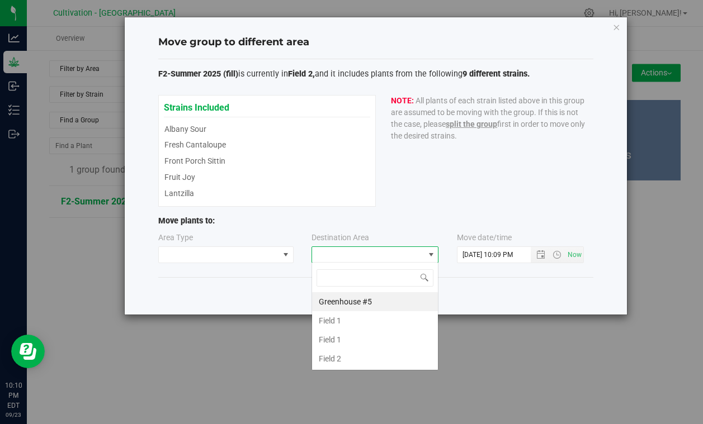
scroll to position [17, 127]
click at [276, 254] on span at bounding box center [219, 255] width 120 height 16
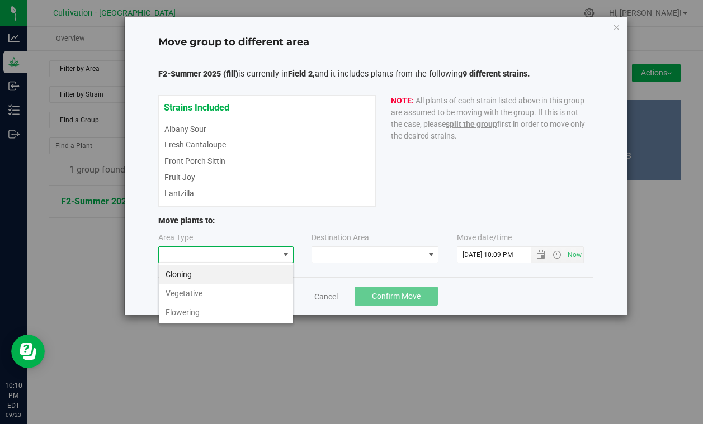
scroll to position [17, 135]
click at [232, 317] on li "Flowering" at bounding box center [226, 312] width 134 height 19
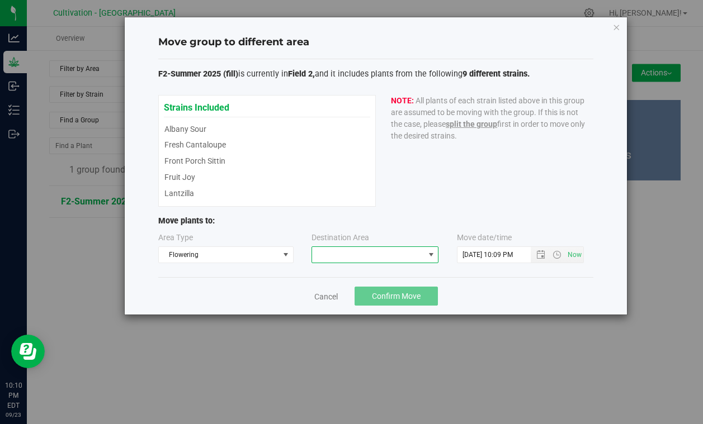
click at [398, 257] on span at bounding box center [368, 255] width 112 height 16
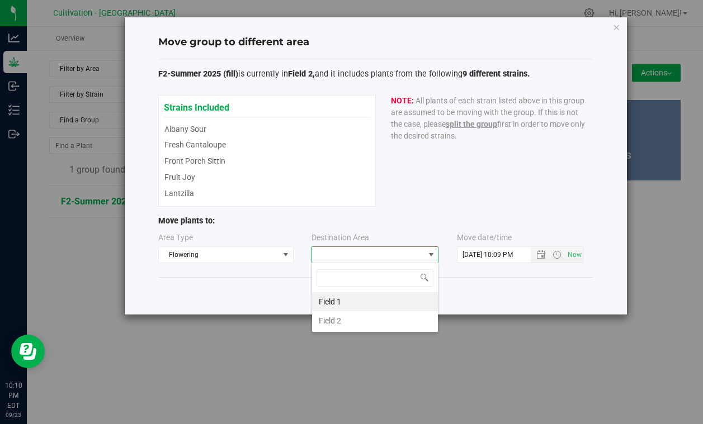
scroll to position [17, 127]
click at [373, 321] on li "Field 2" at bounding box center [375, 320] width 126 height 19
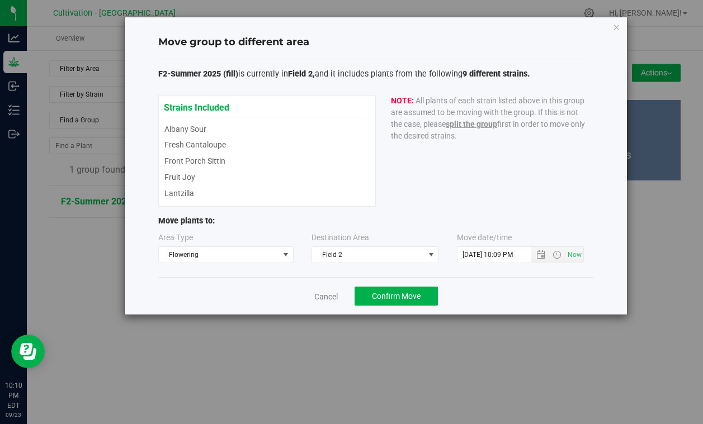
click at [402, 206] on div "Strains Included Albany Sour Fresh Cantaloupe Front Porch Sittin Fruit Joy Lant…" at bounding box center [375, 151] width 435 height 112
click at [383, 292] on span "Confirm Move" at bounding box center [396, 296] width 49 height 9
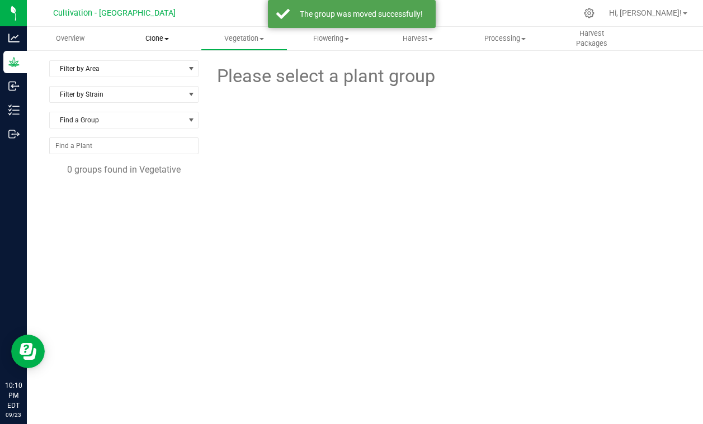
click at [164, 42] on span "Clone" at bounding box center [157, 39] width 86 height 10
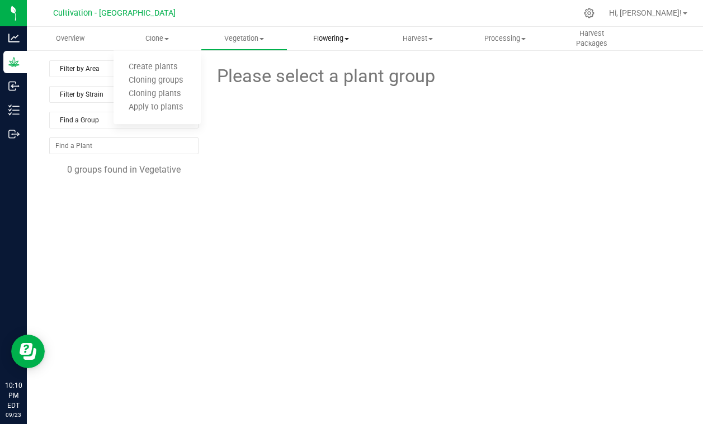
click at [331, 36] on span "Flowering" at bounding box center [331, 39] width 86 height 10
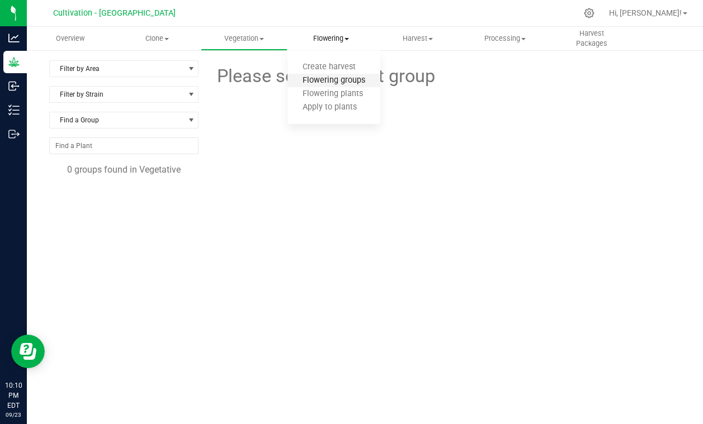
click at [333, 82] on span "Flowering groups" at bounding box center [333, 81] width 93 height 10
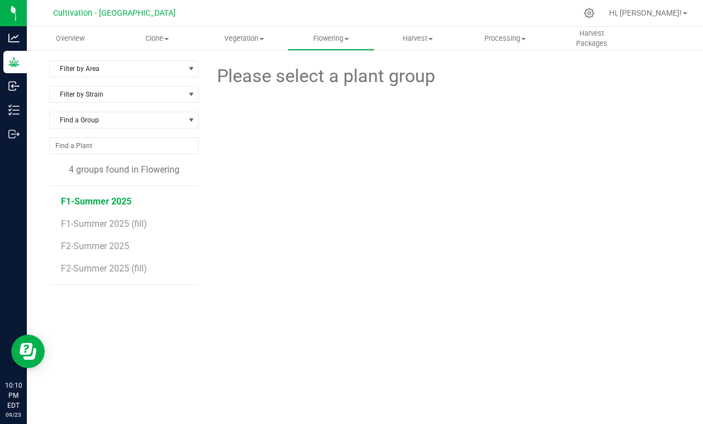
click at [117, 204] on span "F1-Summer 2025" at bounding box center [96, 201] width 70 height 11
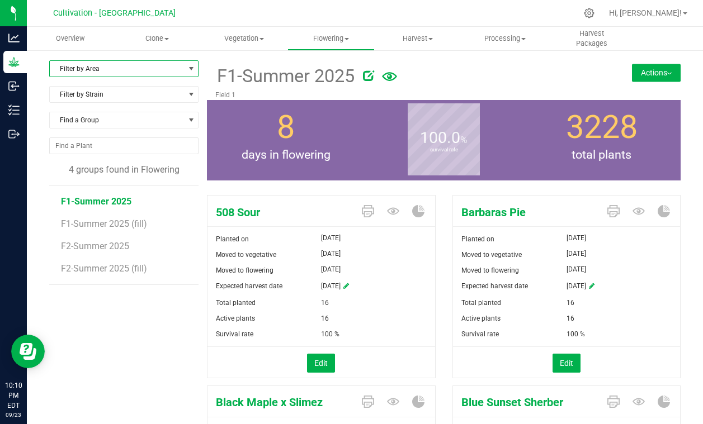
click at [146, 70] on span "Filter by Area" at bounding box center [117, 69] width 134 height 16
click at [416, 34] on span "Harvest" at bounding box center [418, 39] width 86 height 10
click at [417, 36] on span "Harvest" at bounding box center [417, 39] width 87 height 10
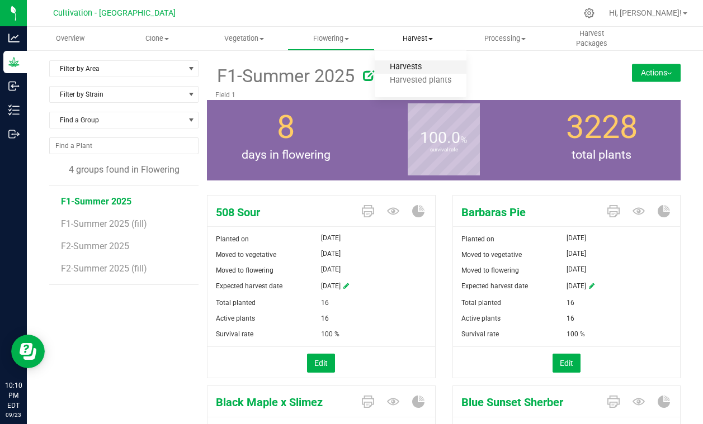
click at [411, 65] on span "Harvests" at bounding box center [405, 68] width 62 height 10
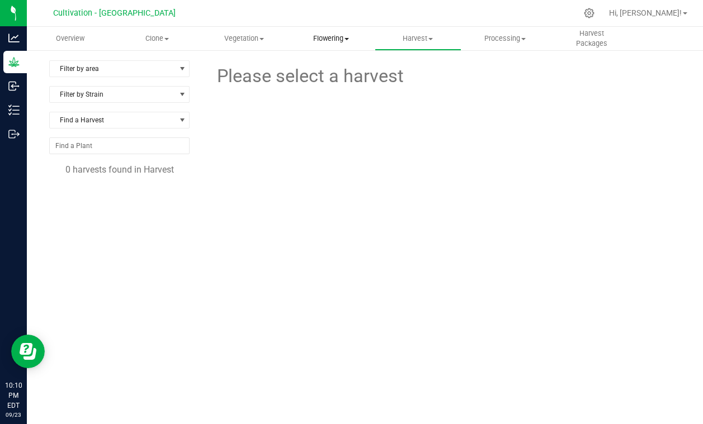
click at [338, 30] on uib-tab-heading "Flowering Create harvest Flowering groups Flowering plants Apply to plants" at bounding box center [331, 38] width 86 height 22
click at [337, 86] on li "Flowering groups" at bounding box center [333, 80] width 93 height 13
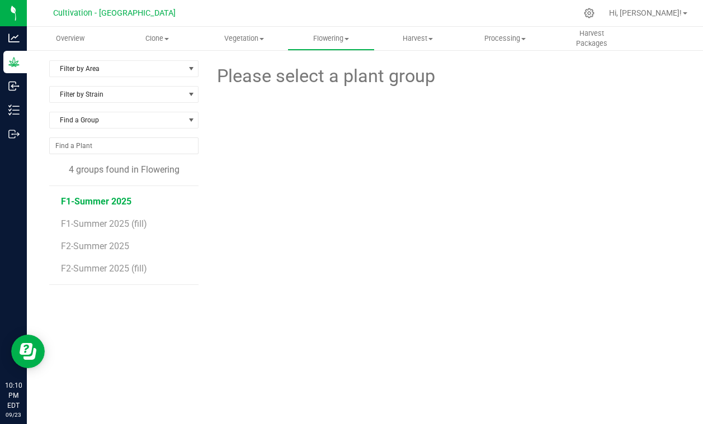
click at [90, 197] on span "F1-Summer 2025" at bounding box center [96, 201] width 70 height 11
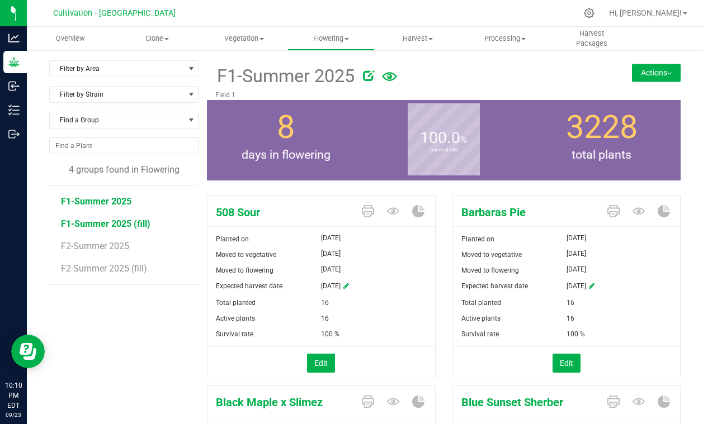
click at [103, 220] on span "F1-Summer 2025 (fill)" at bounding box center [105, 224] width 89 height 11
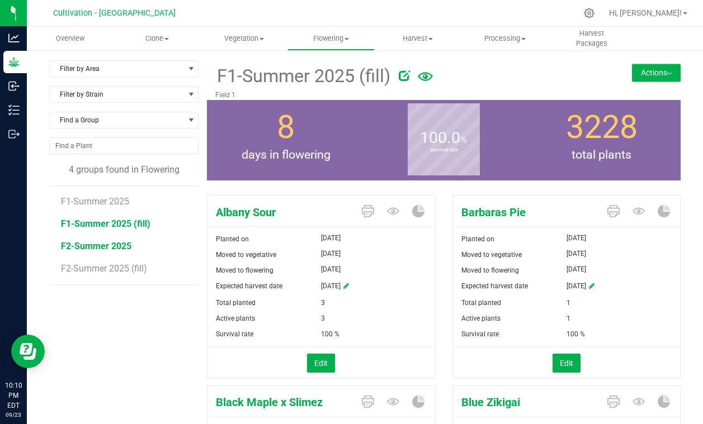
click at [105, 249] on span "F2-Summer 2025" at bounding box center [96, 246] width 70 height 11
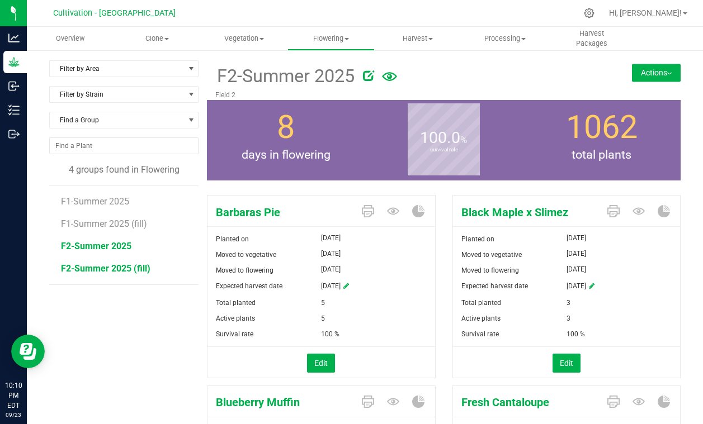
click at [111, 269] on span "F2-Summer 2025 (fill)" at bounding box center [105, 268] width 89 height 11
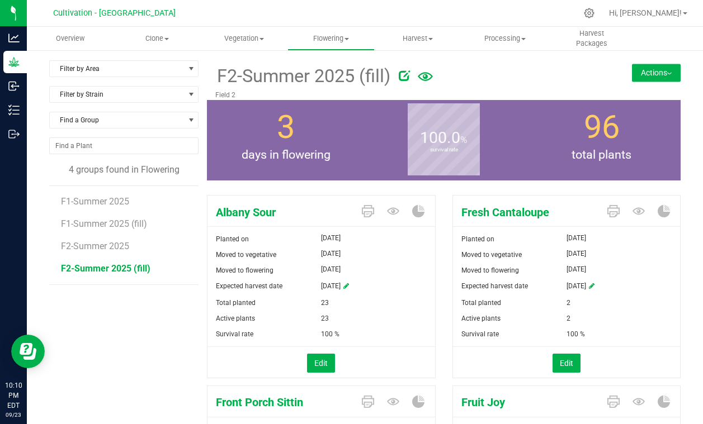
click at [100, 208] on li "F1-Summer 2025" at bounding box center [125, 197] width 129 height 22
click at [99, 200] on span "F1-Summer 2025" at bounding box center [96, 201] width 70 height 11
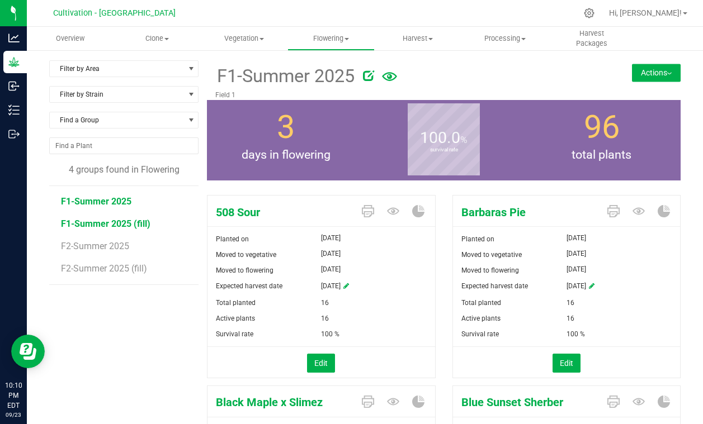
click at [103, 227] on span "F1-Summer 2025 (fill)" at bounding box center [105, 224] width 89 height 11
click at [104, 258] on li "F2-Summer 2025 (fill)" at bounding box center [125, 268] width 129 height 31
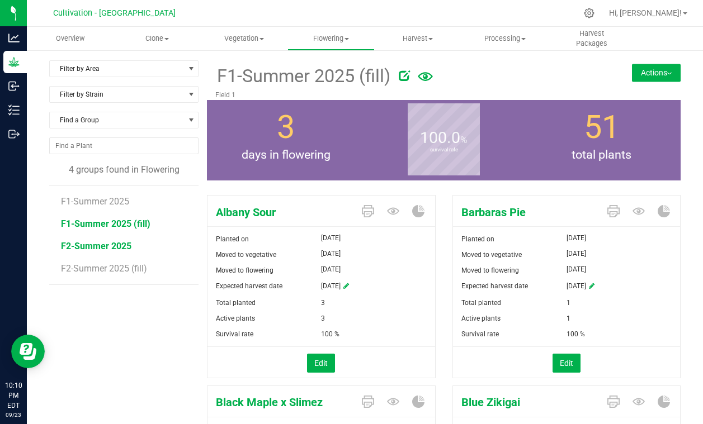
click at [99, 250] on span "F2-Summer 2025" at bounding box center [96, 246] width 70 height 11
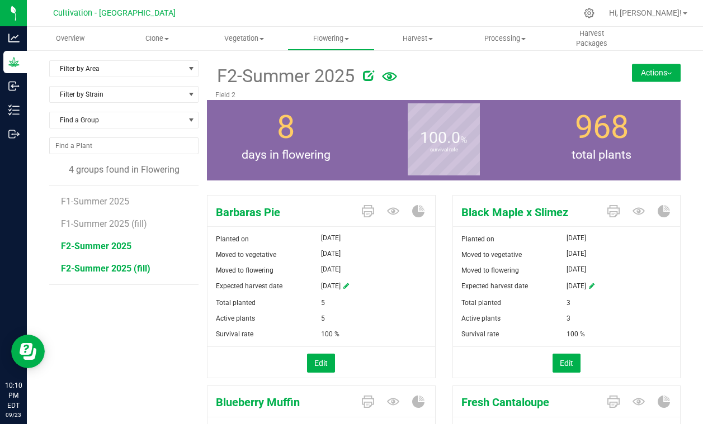
click at [96, 269] on span "F2-Summer 2025 (fill)" at bounding box center [105, 268] width 89 height 11
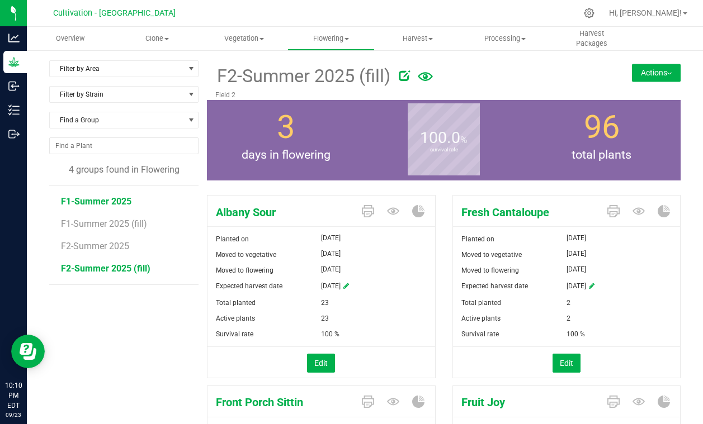
click at [80, 204] on span "F1-Summer 2025" at bounding box center [96, 201] width 70 height 11
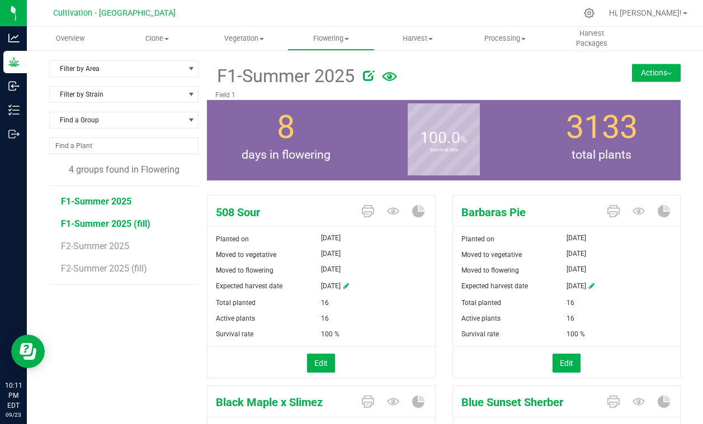
click at [90, 225] on span "F1-Summer 2025 (fill)" at bounding box center [105, 224] width 89 height 11
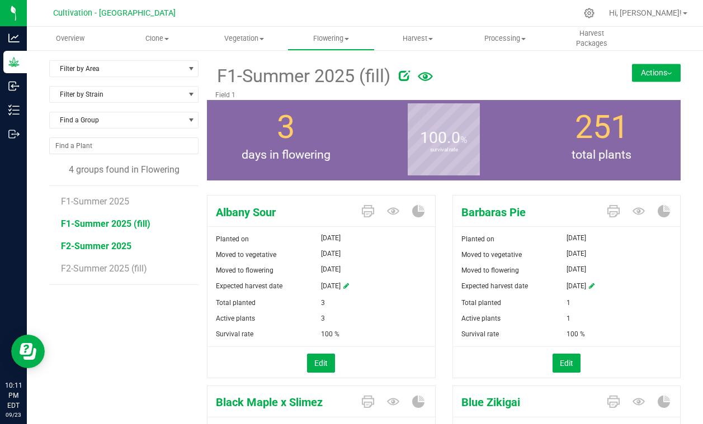
click at [94, 241] on span "F2-Summer 2025" at bounding box center [96, 246] width 70 height 11
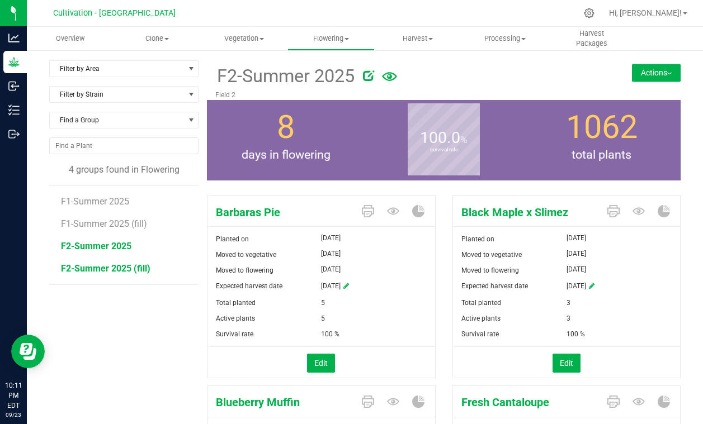
click at [112, 271] on span "F2-Summer 2025 (fill)" at bounding box center [105, 268] width 89 height 11
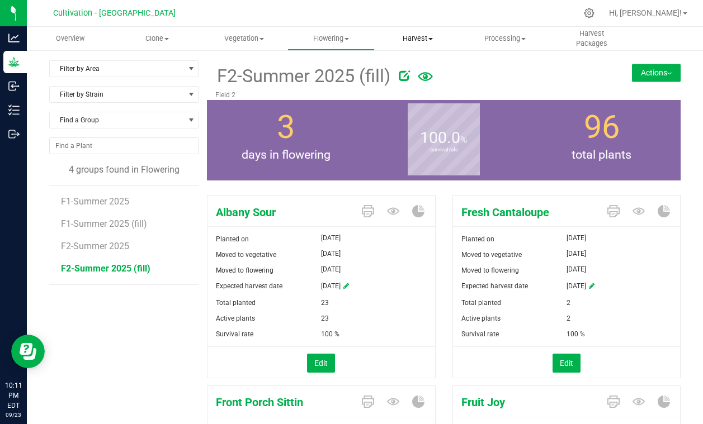
click at [413, 31] on uib-tab-heading "Harvest Harvests Harvested plants" at bounding box center [418, 38] width 86 height 22
click at [404, 66] on span "Harvests" at bounding box center [405, 68] width 62 height 10
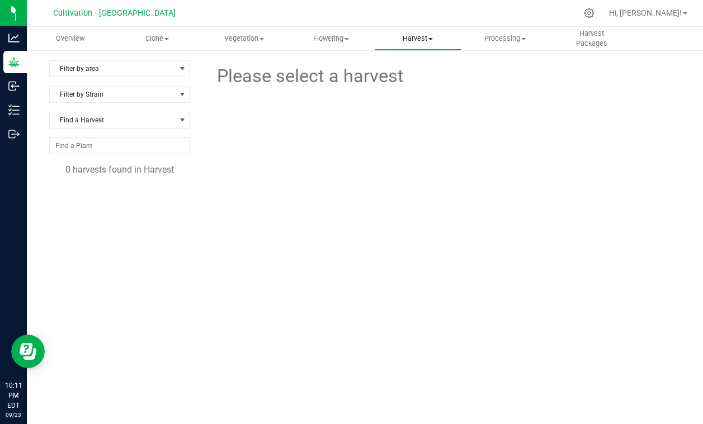
click at [425, 40] on span "Harvest" at bounding box center [418, 39] width 86 height 10
click at [415, 81] on span "Harvested plants" at bounding box center [420, 81] width 92 height 10
